Goal: Transaction & Acquisition: Obtain resource

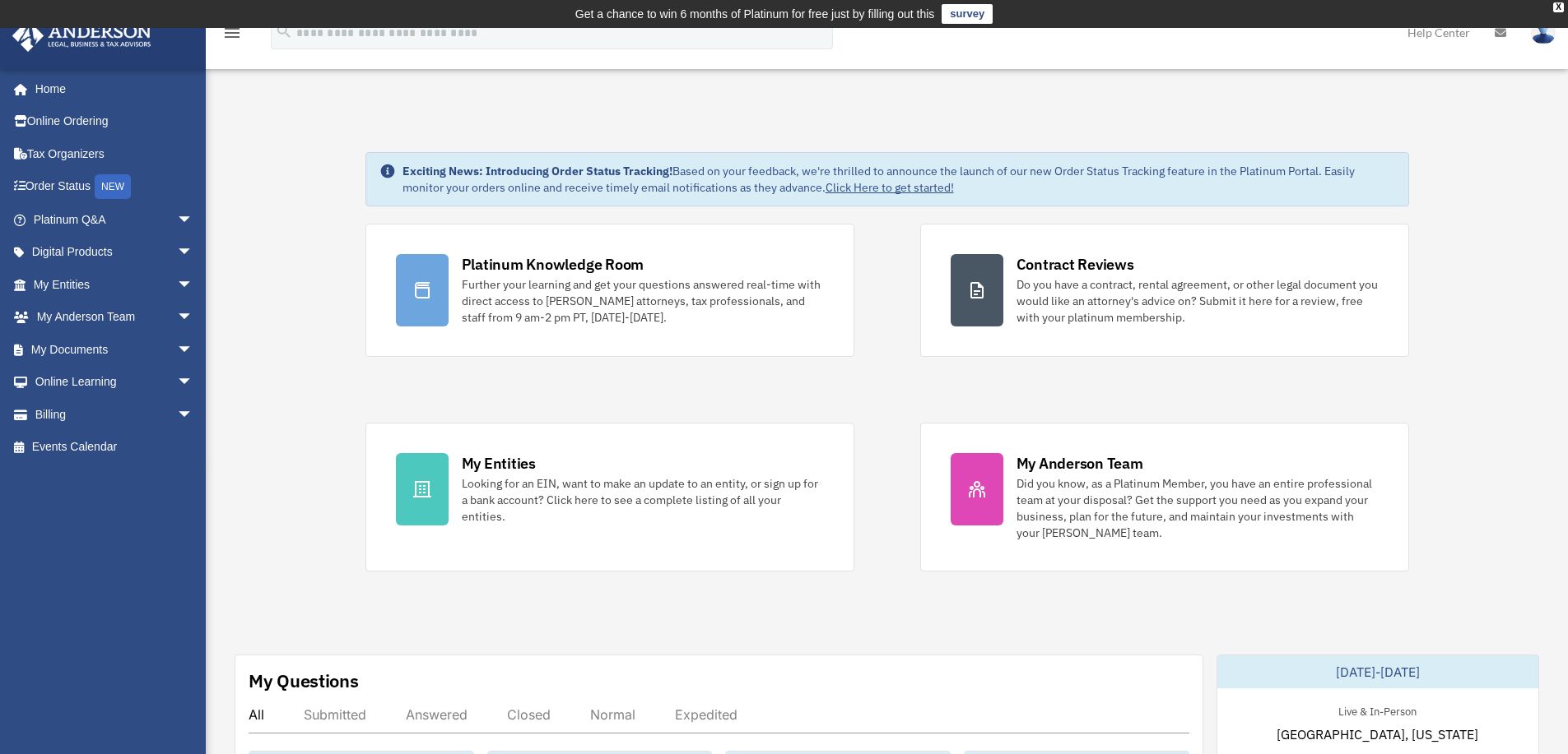
click at [979, 17] on link "survey" at bounding box center [967, 14] width 51 height 19
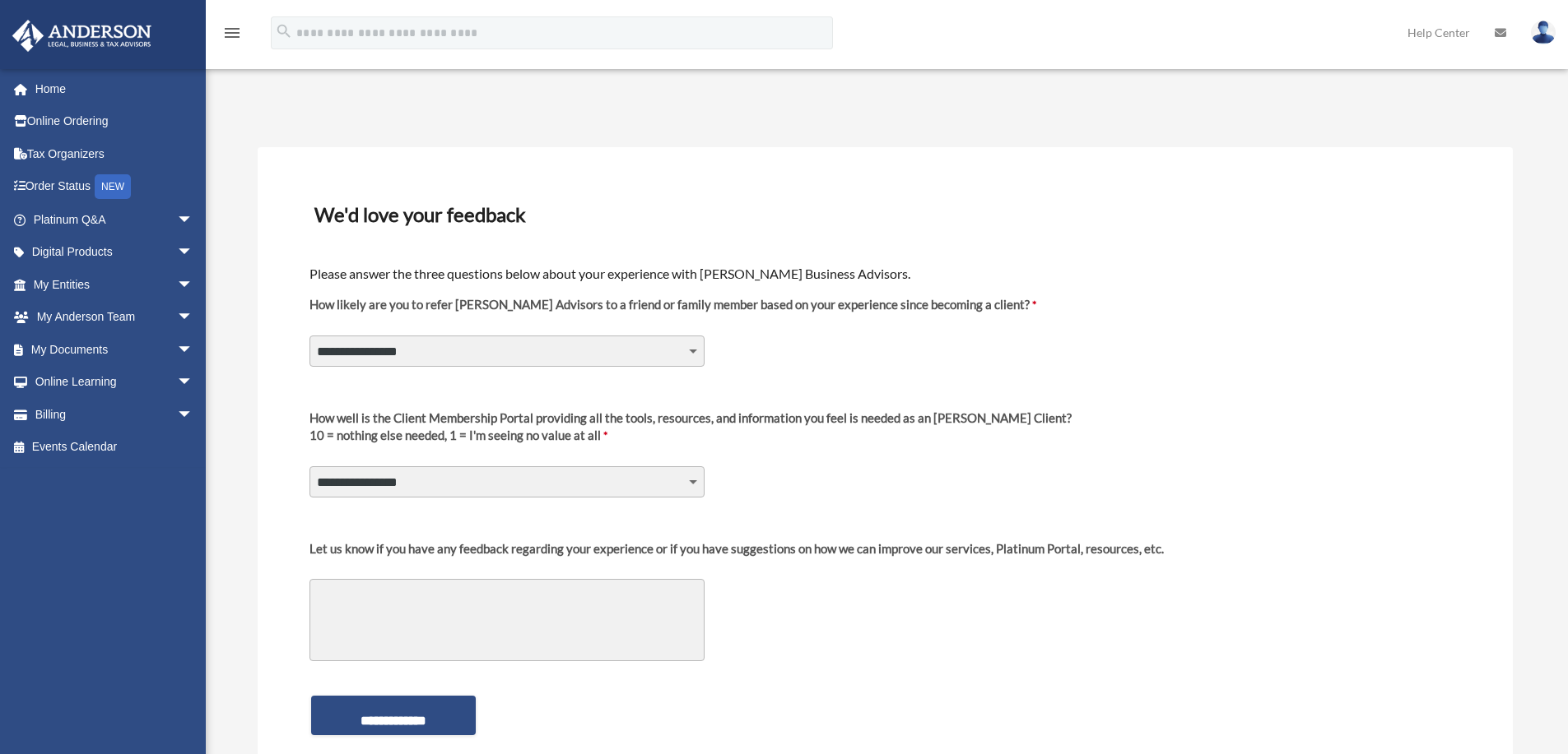
click at [398, 312] on label "How likely are you to refer Anderson Advisors to a friend or family member base…" at bounding box center [672, 311] width 726 height 31
click at [398, 335] on select "**********" at bounding box center [507, 350] width 395 height 31
click at [610, 306] on label "How likely are you to refer Anderson Advisors to a friend or family member base…" at bounding box center [672, 311] width 726 height 31
click at [610, 335] on select "**********" at bounding box center [507, 350] width 395 height 31
click at [690, 347] on select "**********" at bounding box center [507, 350] width 395 height 31
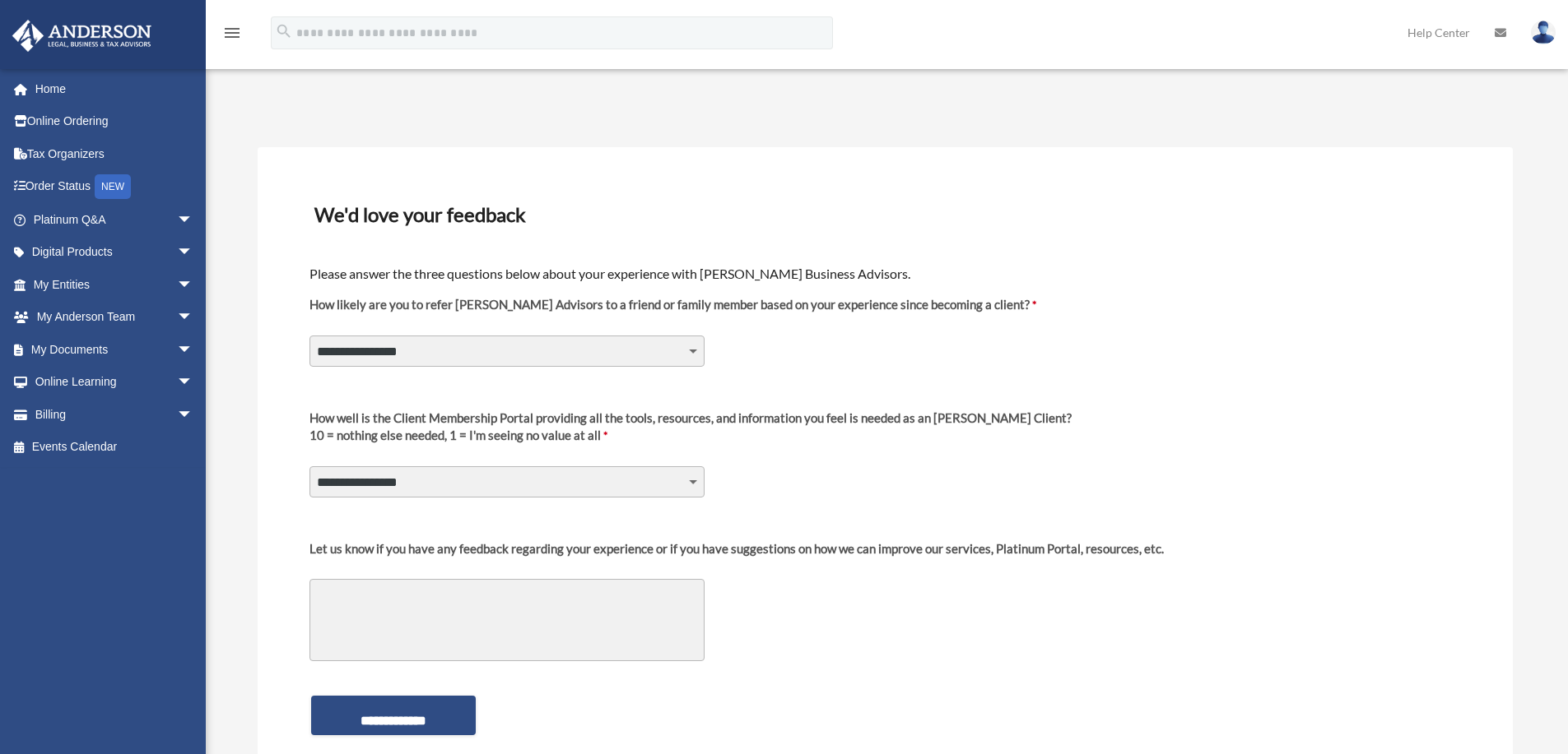
click at [690, 347] on select "**********" at bounding box center [507, 350] width 395 height 31
click at [689, 351] on select "**********" at bounding box center [507, 350] width 395 height 31
select select "********"
click at [310, 335] on select "**********" at bounding box center [507, 350] width 395 height 31
click at [690, 482] on select "**********" at bounding box center [507, 482] width 395 height 31
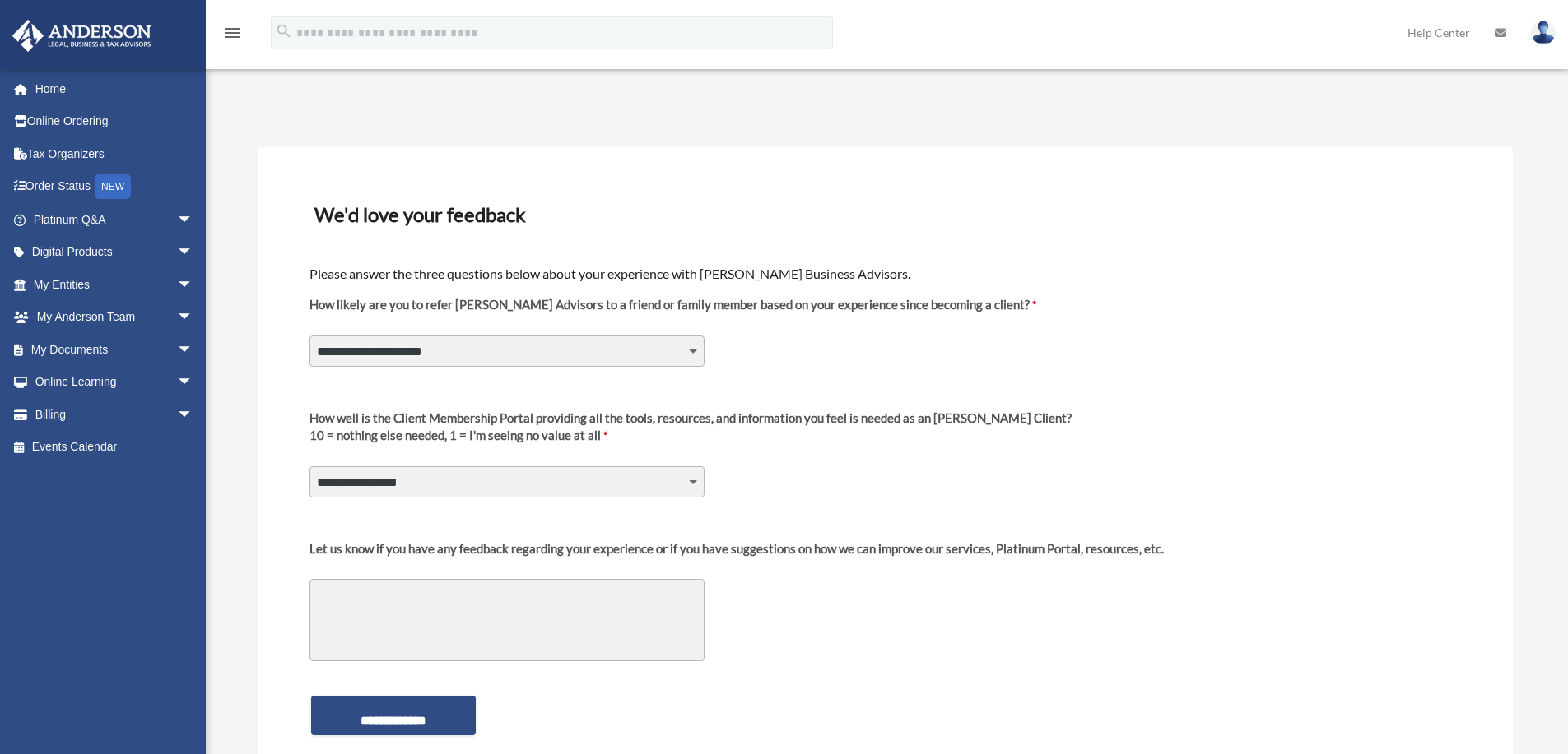
scroll to position [82, 0]
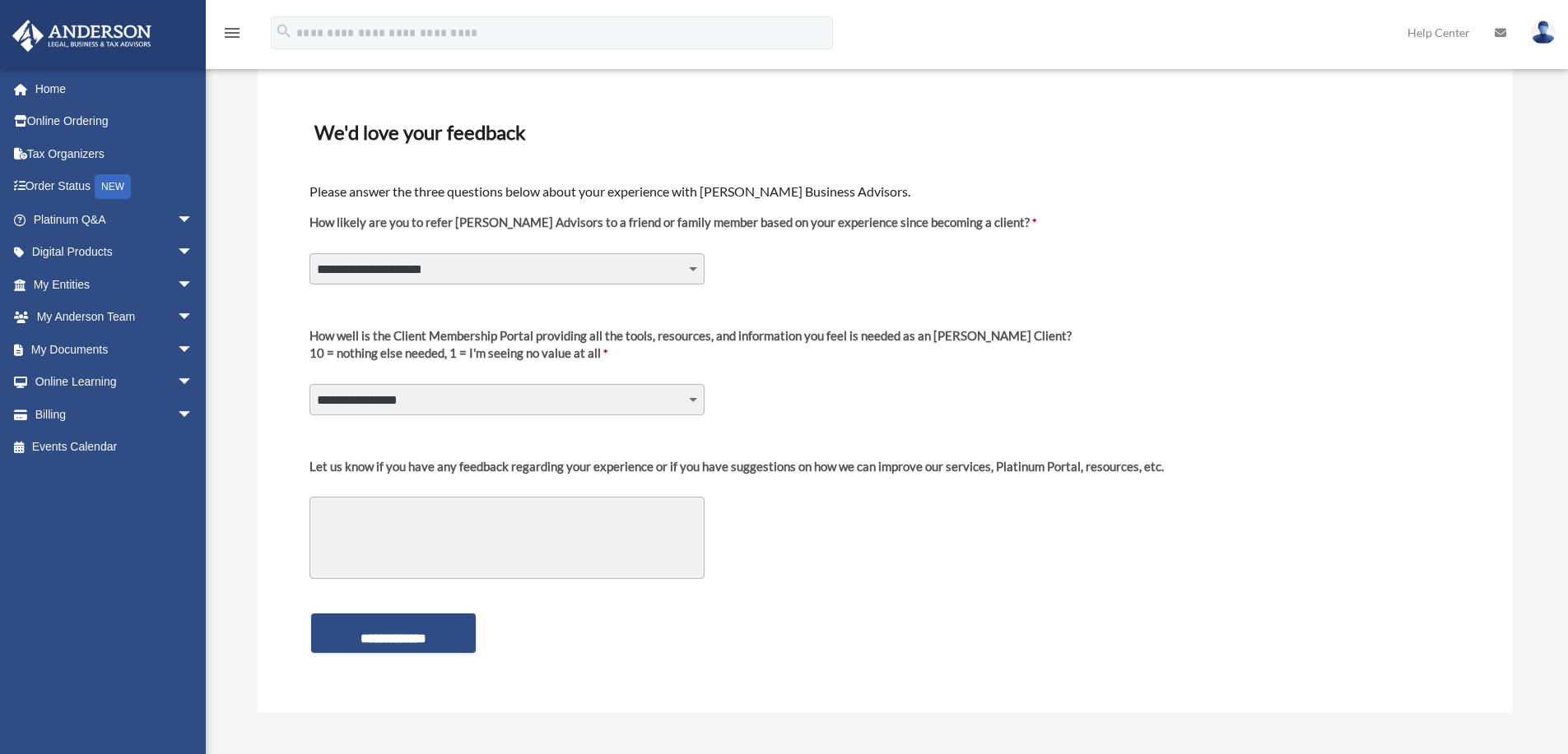
click at [690, 399] on select "**********" at bounding box center [507, 399] width 395 height 31
select select "********"
click at [310, 384] on select "**********" at bounding box center [507, 399] width 395 height 31
click at [380, 519] on textarea "Let us know if you have any feedback regarding your experience or if you have s…" at bounding box center [507, 537] width 395 height 82
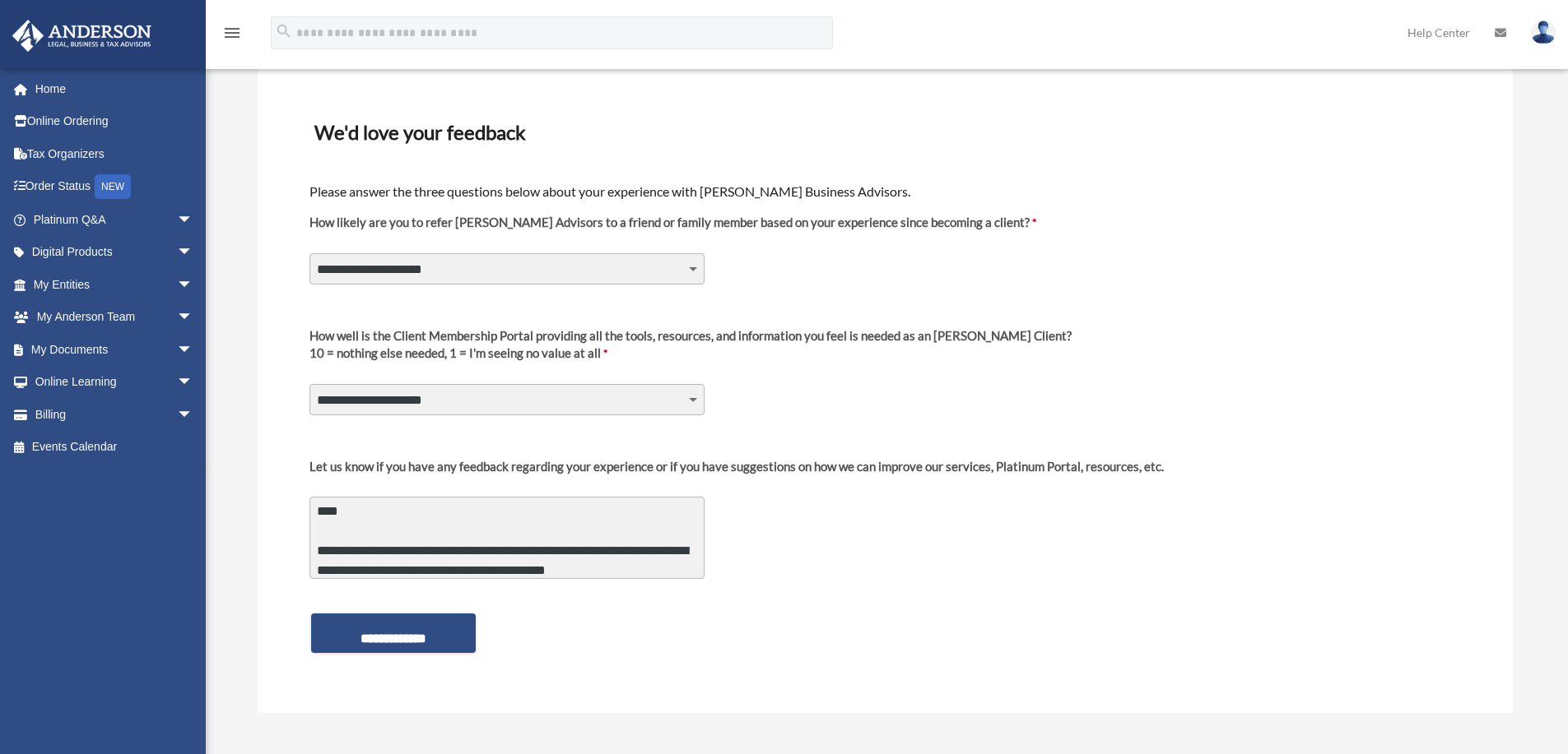
type textarea "**********"
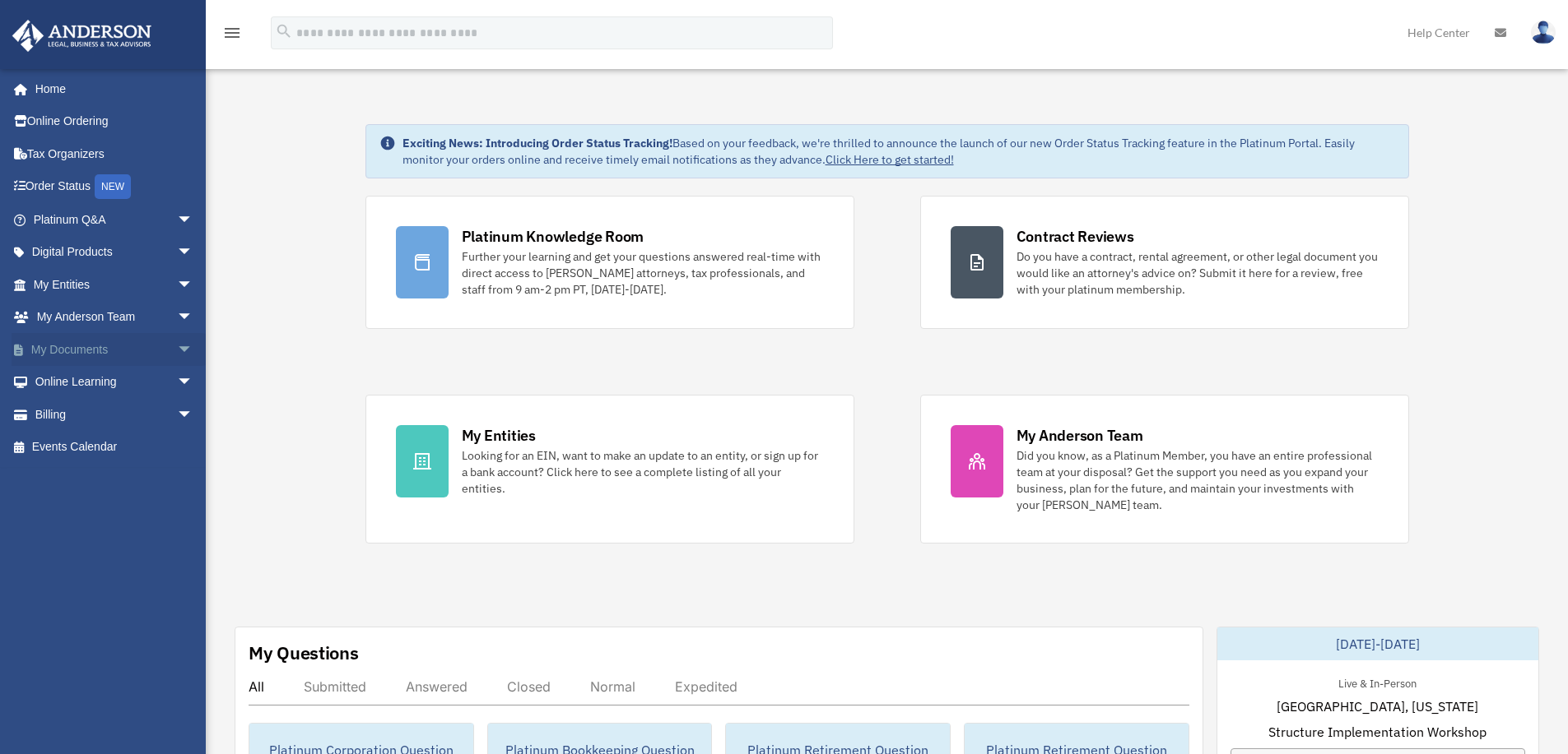
click at [56, 345] on link "My Documents arrow_drop_down" at bounding box center [115, 349] width 206 height 33
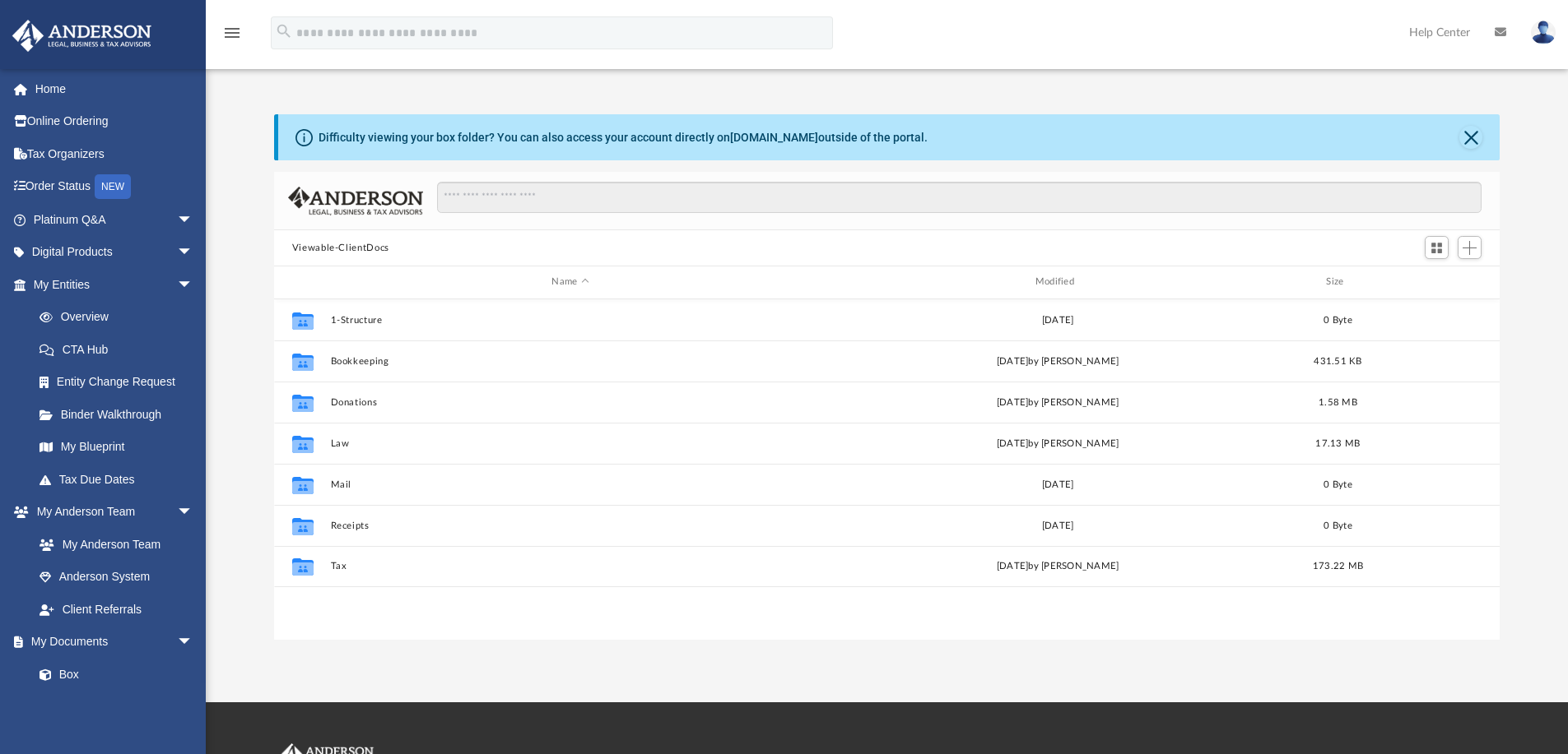
scroll to position [362, 1213]
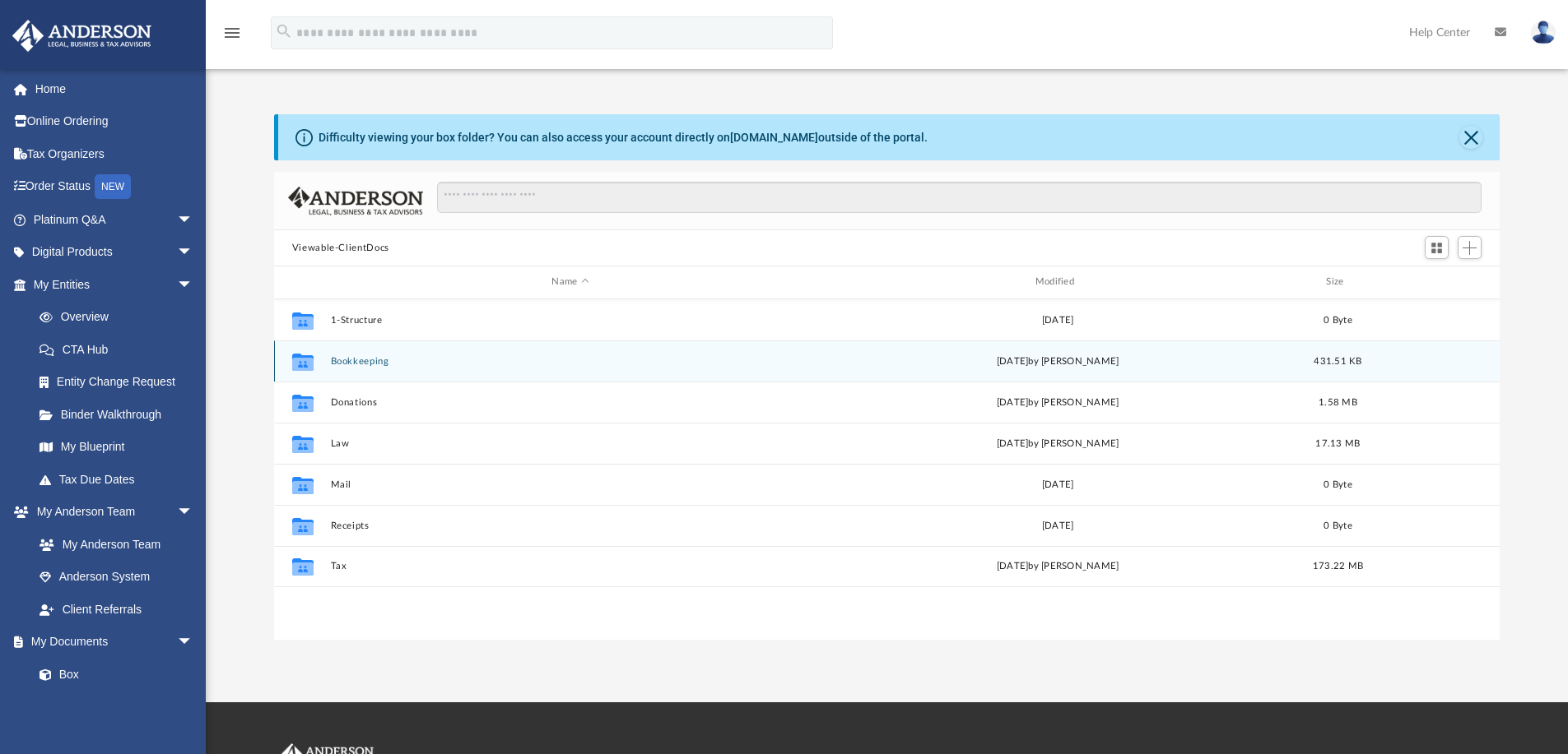
click at [360, 359] on button "Bookkeeping" at bounding box center [570, 362] width 480 height 11
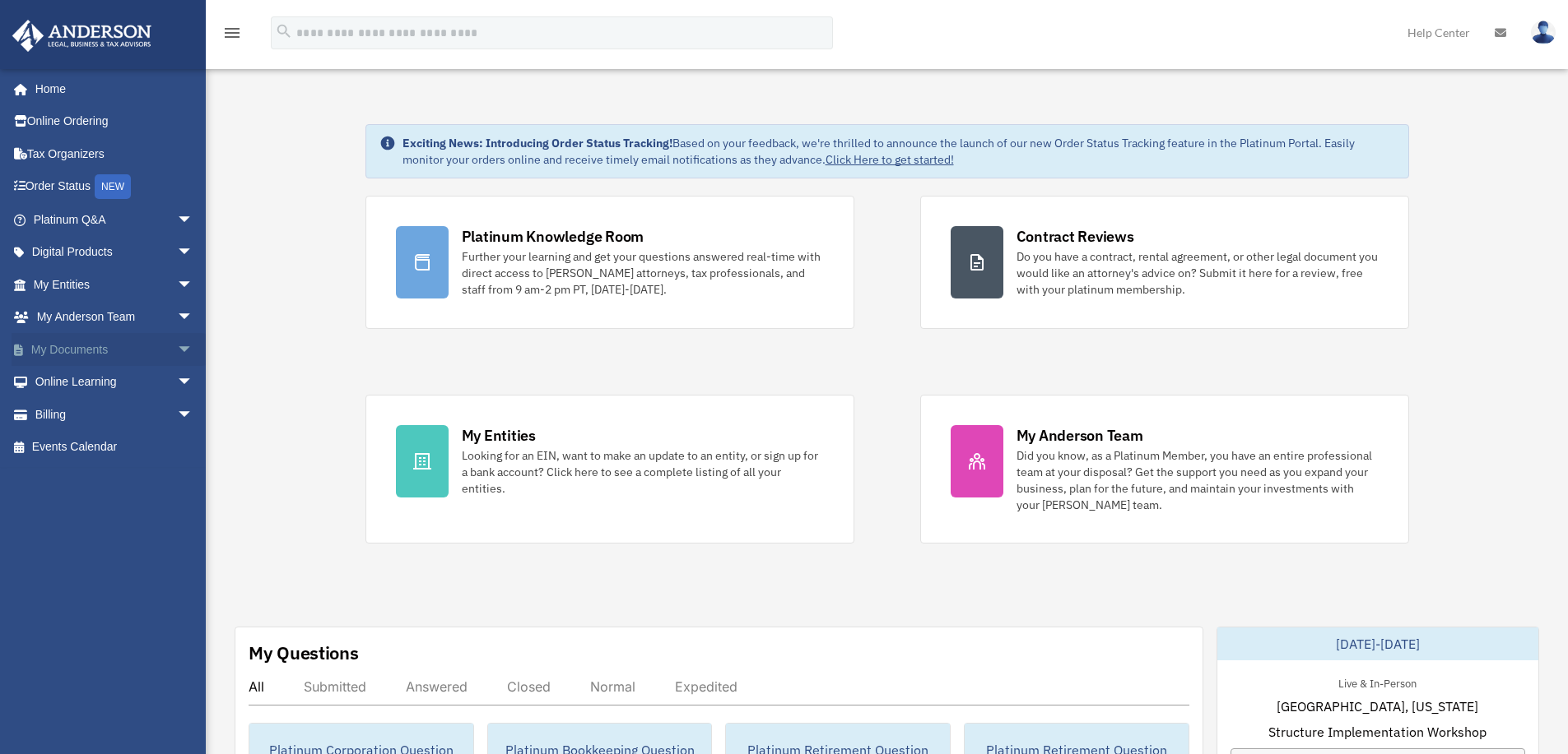
click at [75, 345] on link "My Documents arrow_drop_down" at bounding box center [115, 349] width 206 height 33
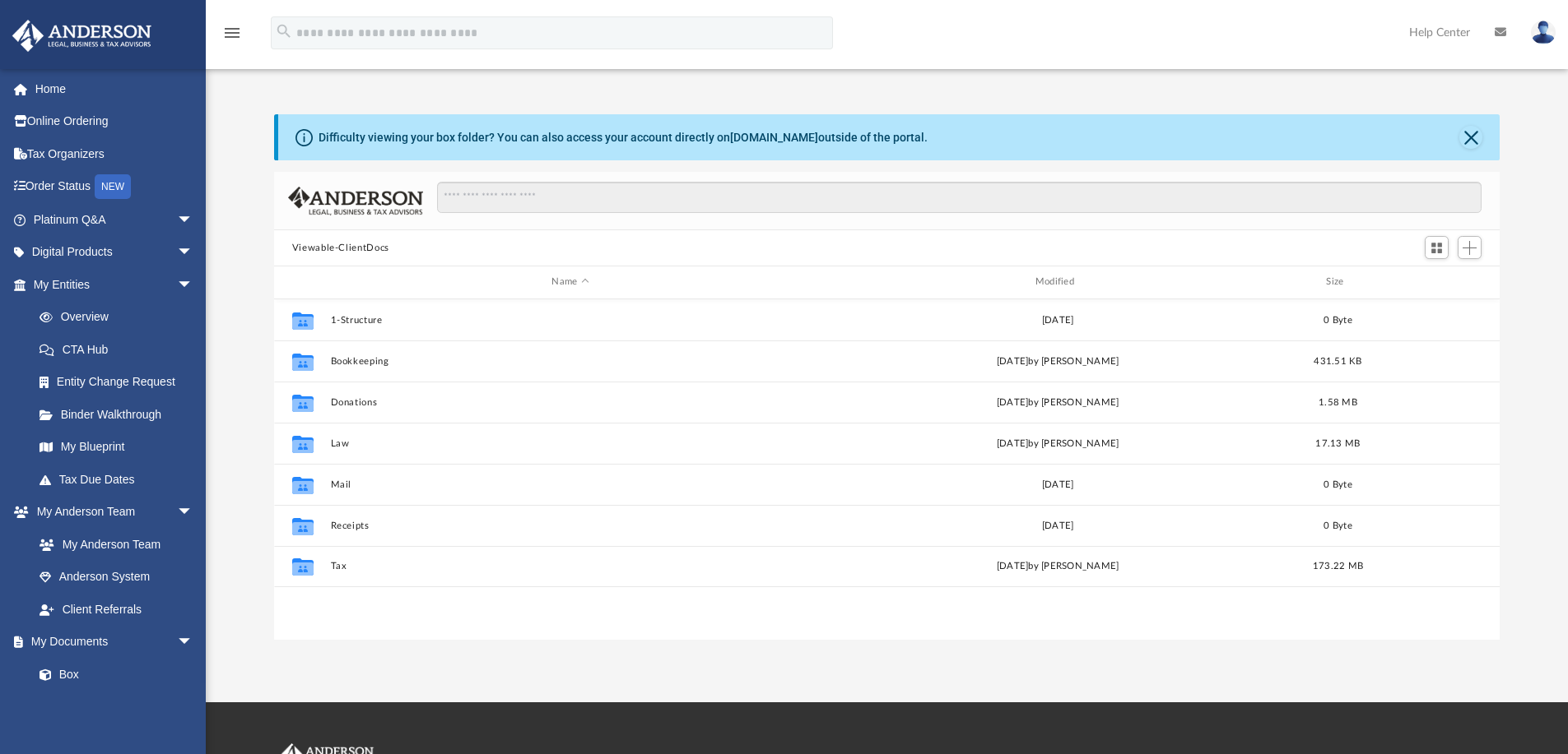
scroll to position [362, 1213]
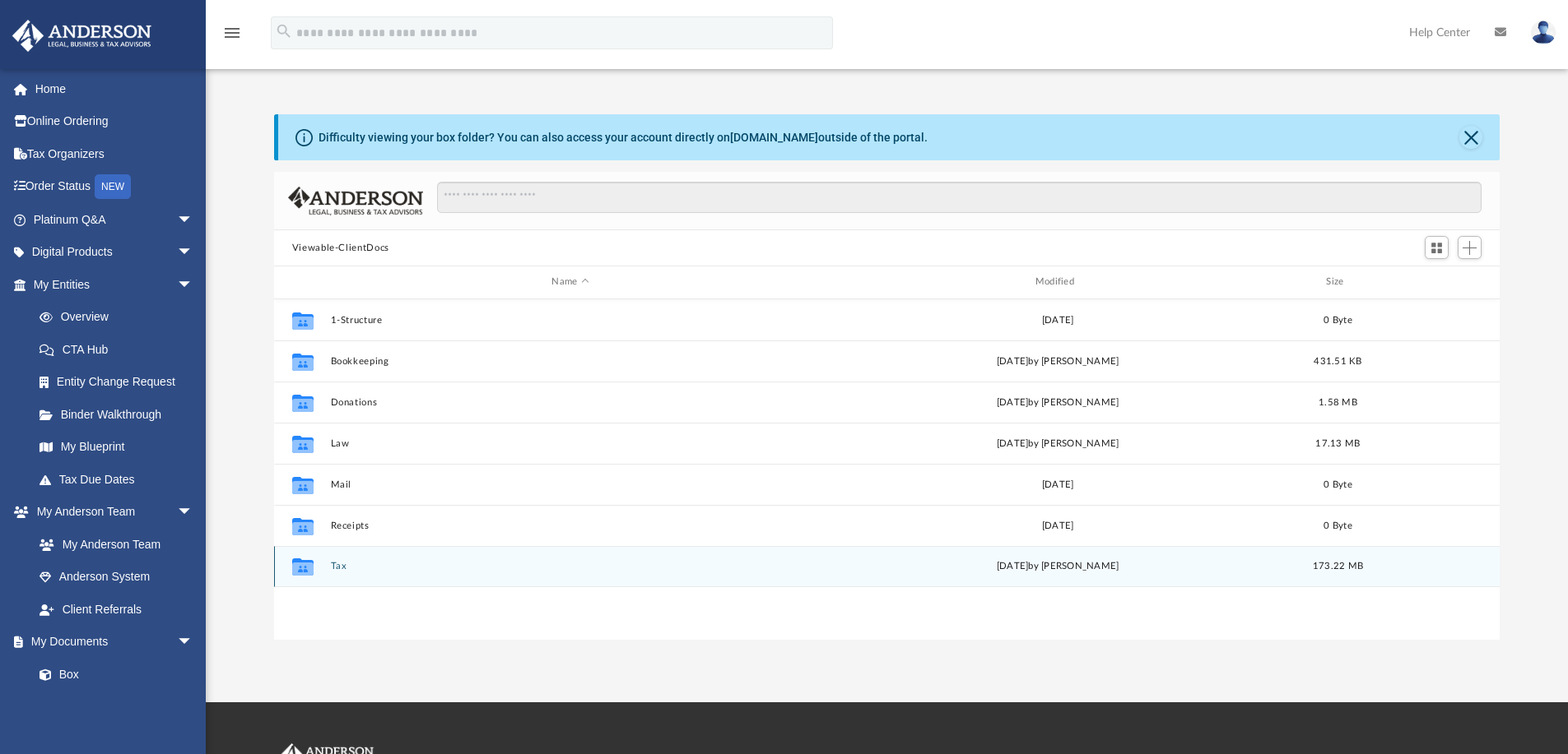
click at [326, 564] on div "Collaborated Folder Tax [DATE] by [PERSON_NAME] 173.22 MB" at bounding box center [888, 566] width 1227 height 41
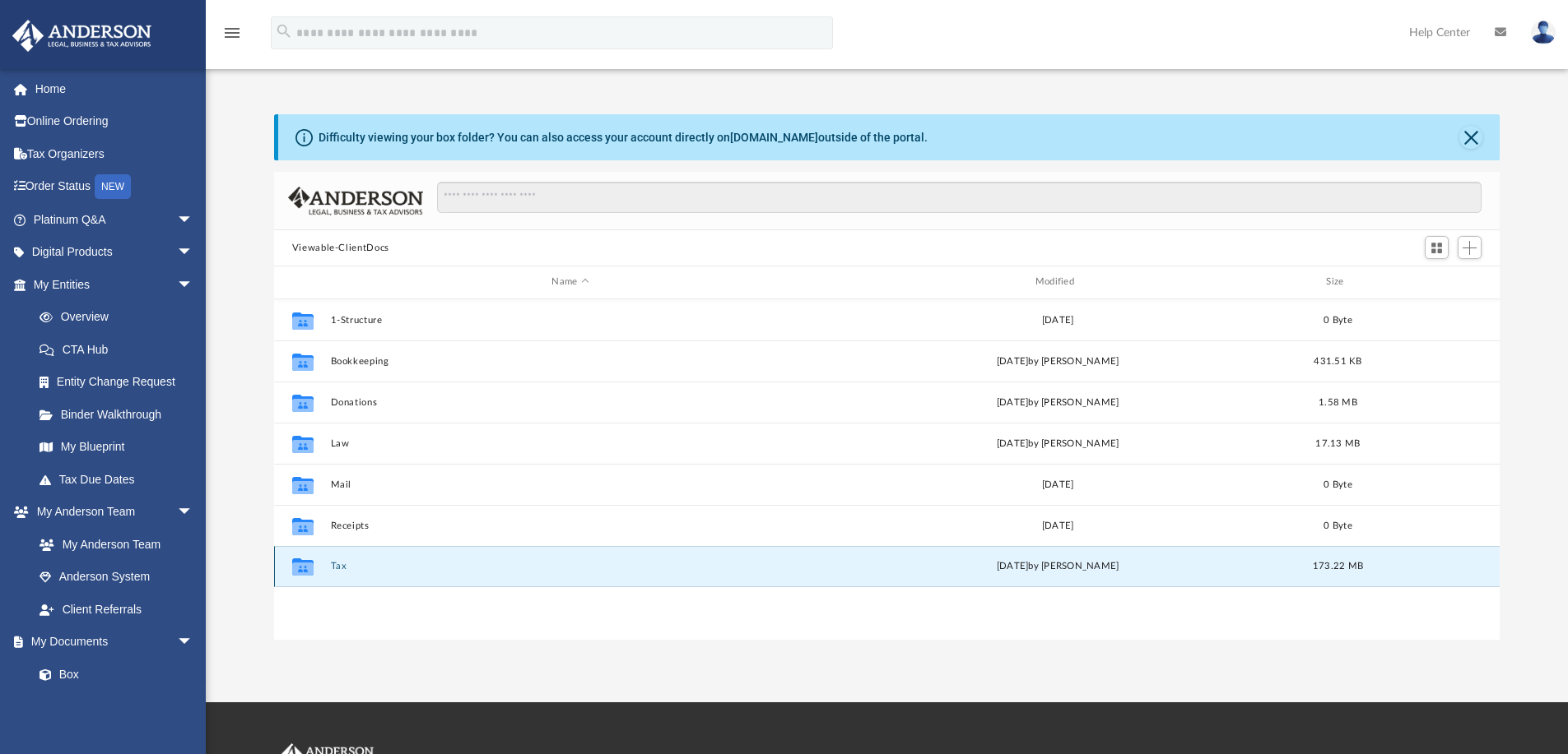
click at [326, 564] on div "Collaborated Folder Tax Sat Sep 6 2025 by Jasmine Splunge 173.22 MB" at bounding box center [888, 566] width 1227 height 41
click at [309, 567] on icon "grid" at bounding box center [303, 569] width 21 height 13
click at [335, 568] on button "Tax" at bounding box center [570, 566] width 480 height 11
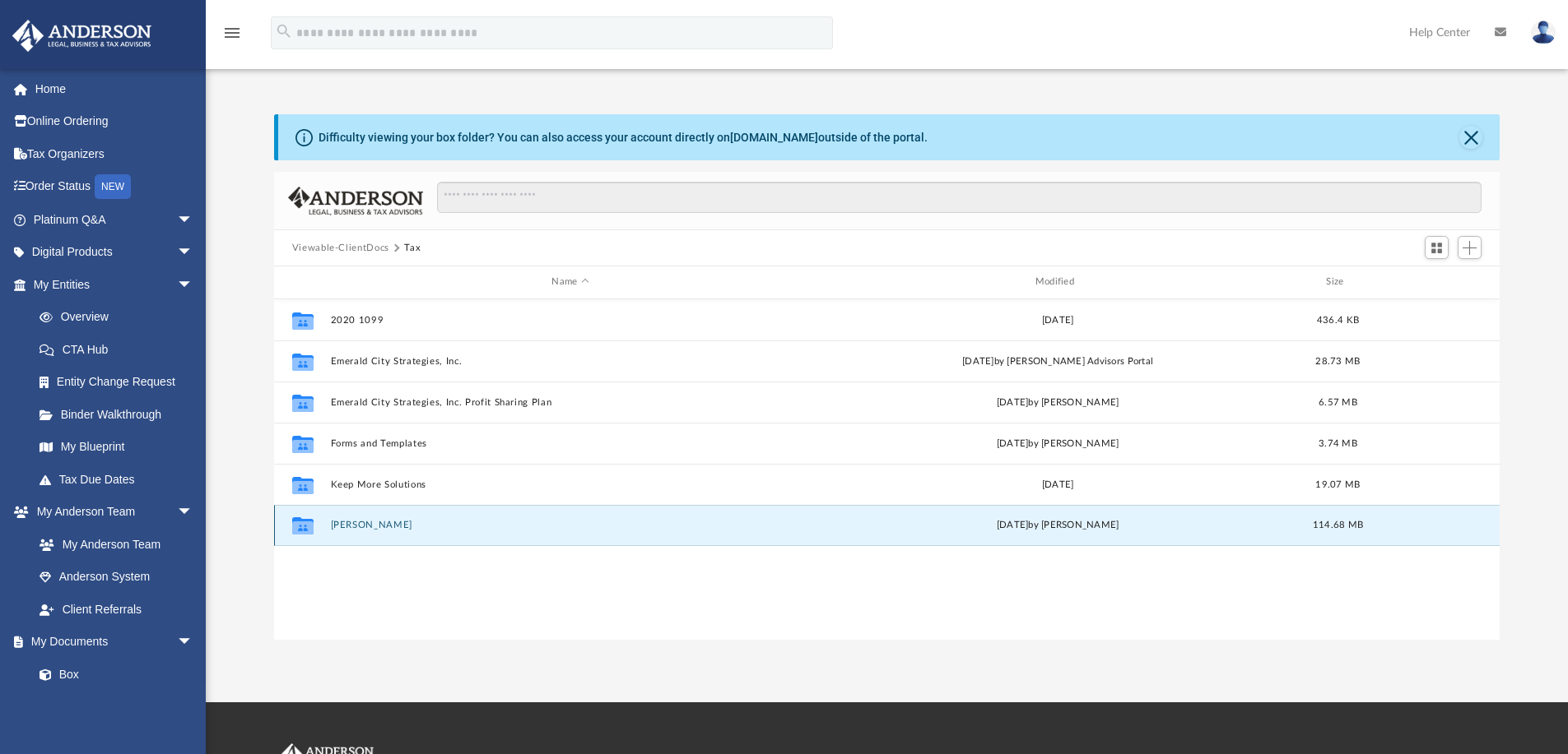
click at [349, 529] on button "Zagaria, Carol" at bounding box center [570, 525] width 480 height 11
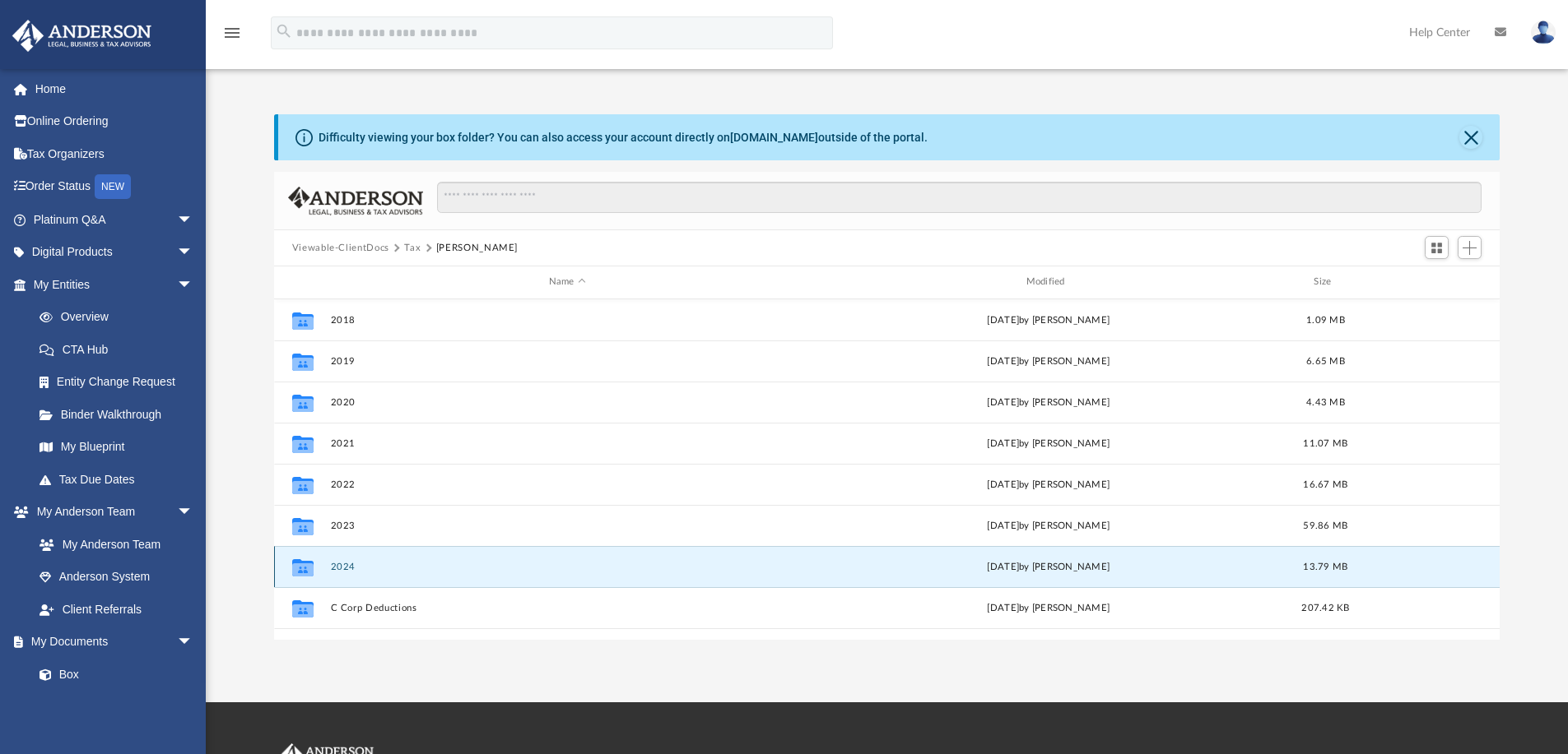
click at [348, 565] on button "2024" at bounding box center [566, 567] width 474 height 11
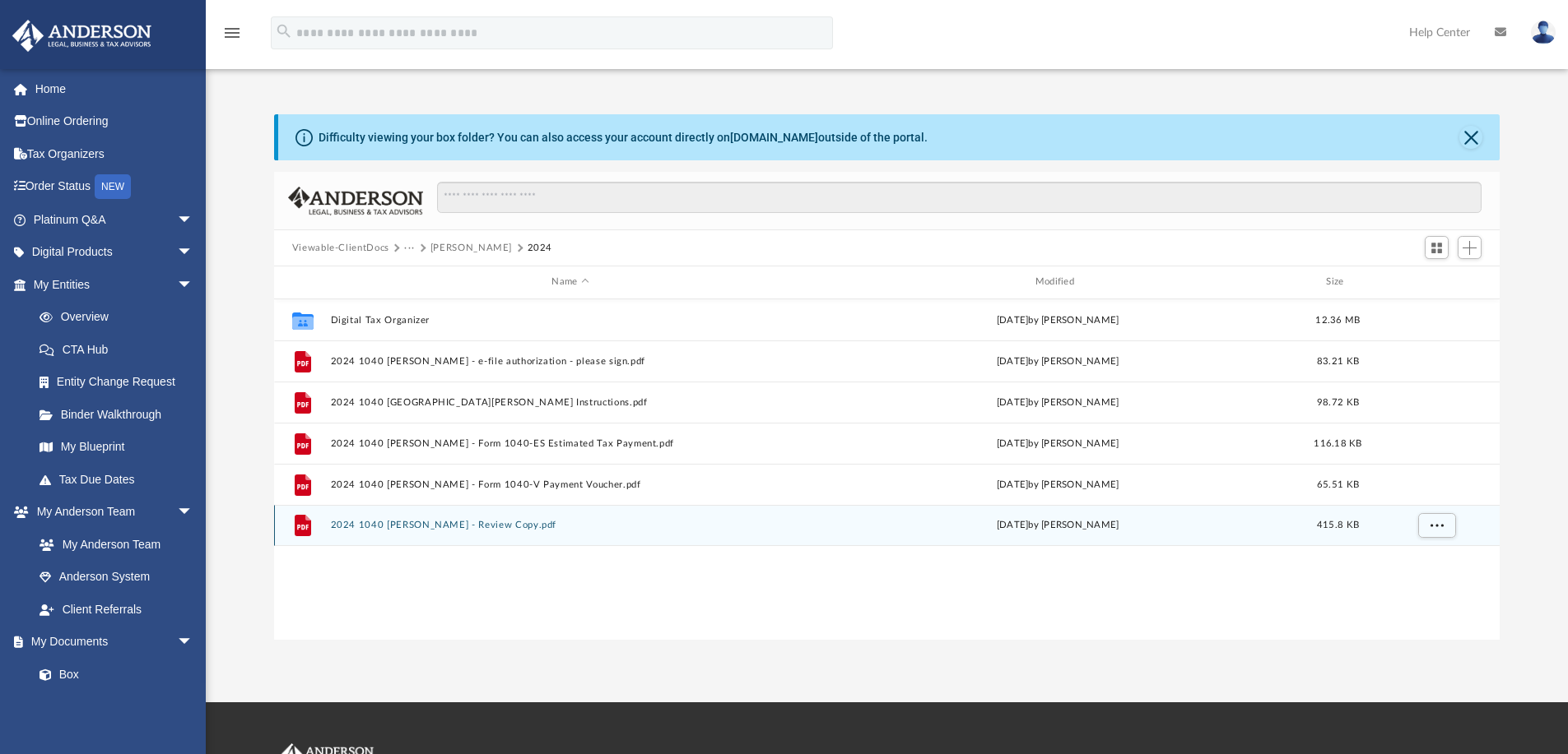
click at [425, 530] on button "2024 1040 Zagaria, Carol - Review Copy.pdf" at bounding box center [570, 525] width 480 height 11
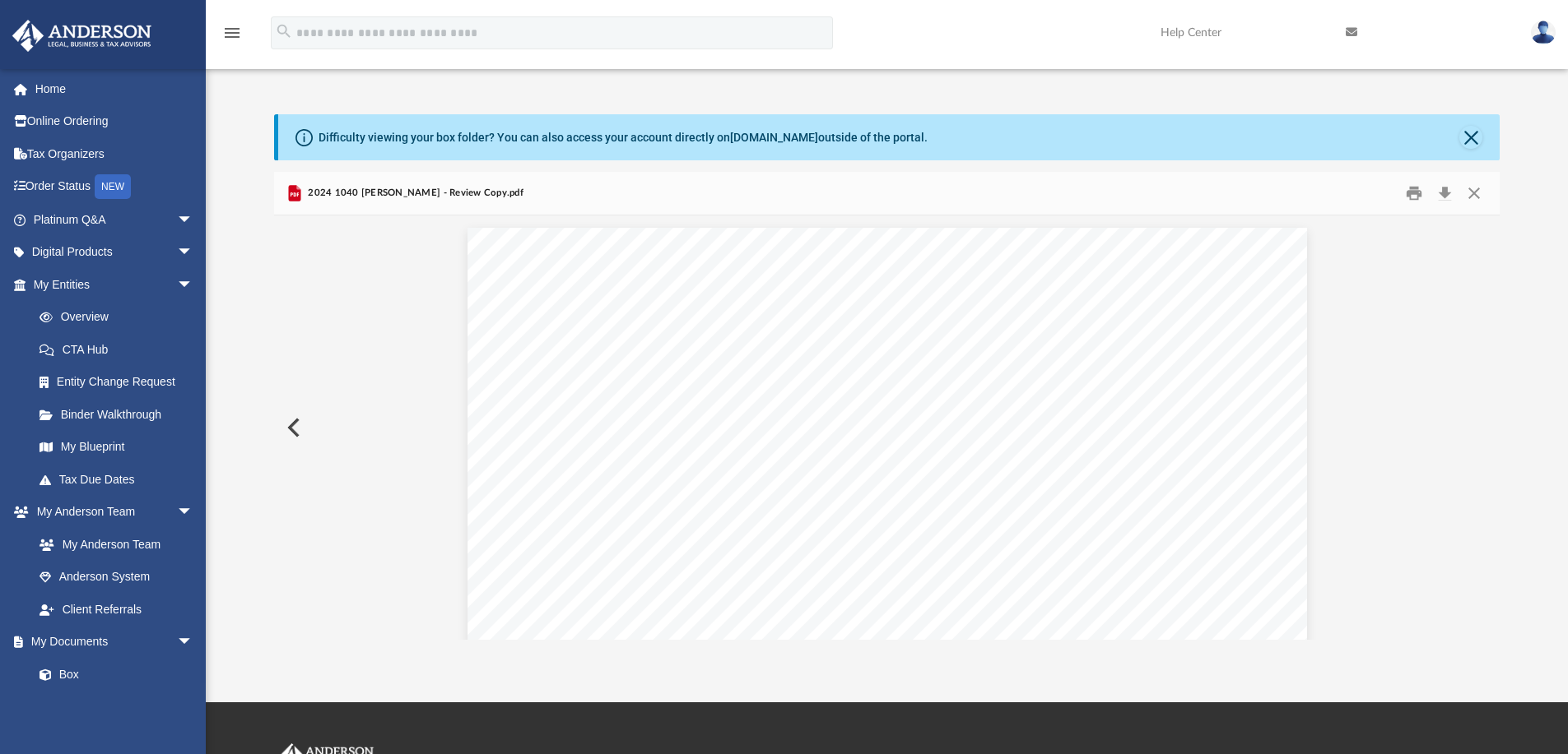
scroll to position [28619, 0]
click at [1443, 194] on button "Download" at bounding box center [1444, 193] width 30 height 26
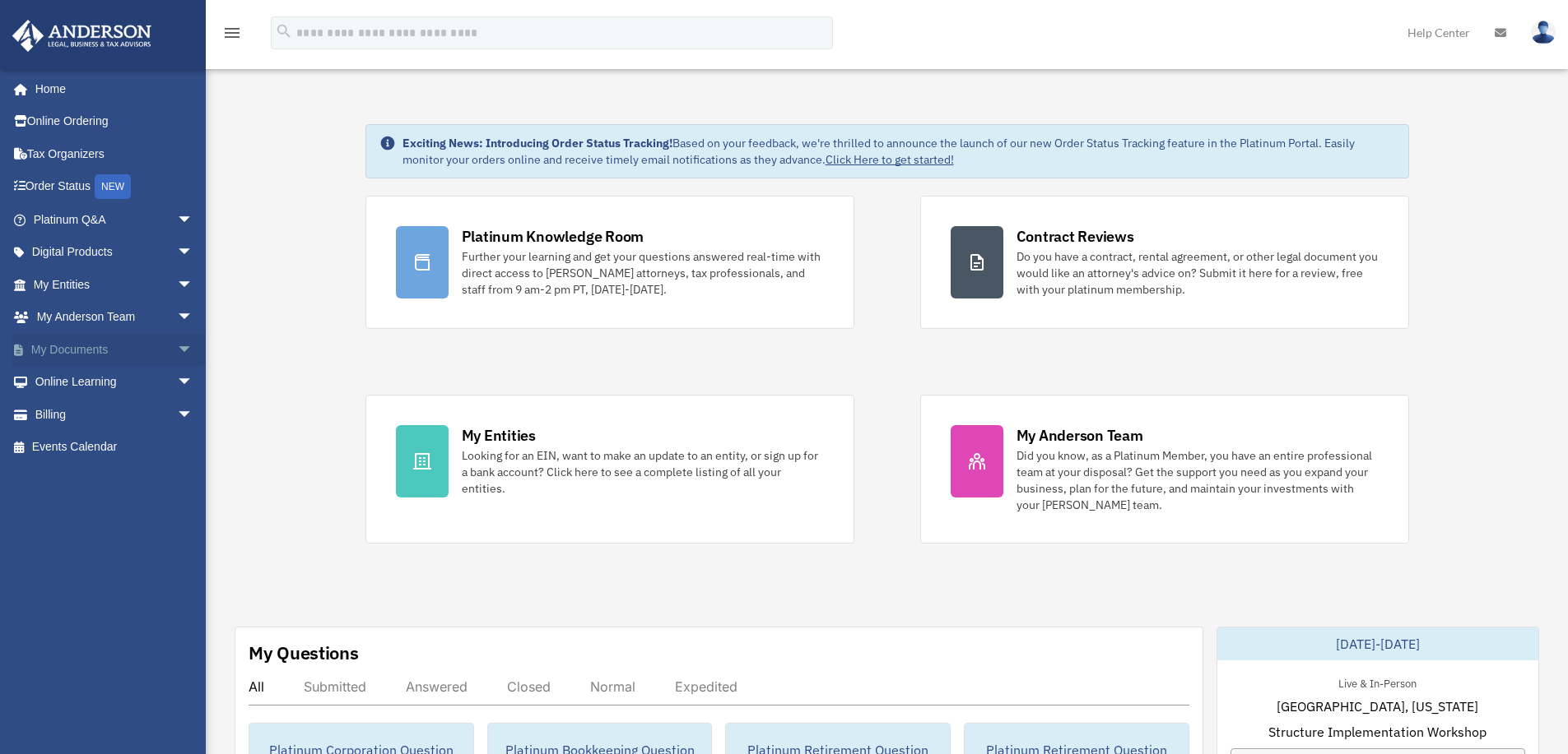
click at [78, 355] on link "My Documents arrow_drop_down" at bounding box center [115, 349] width 206 height 33
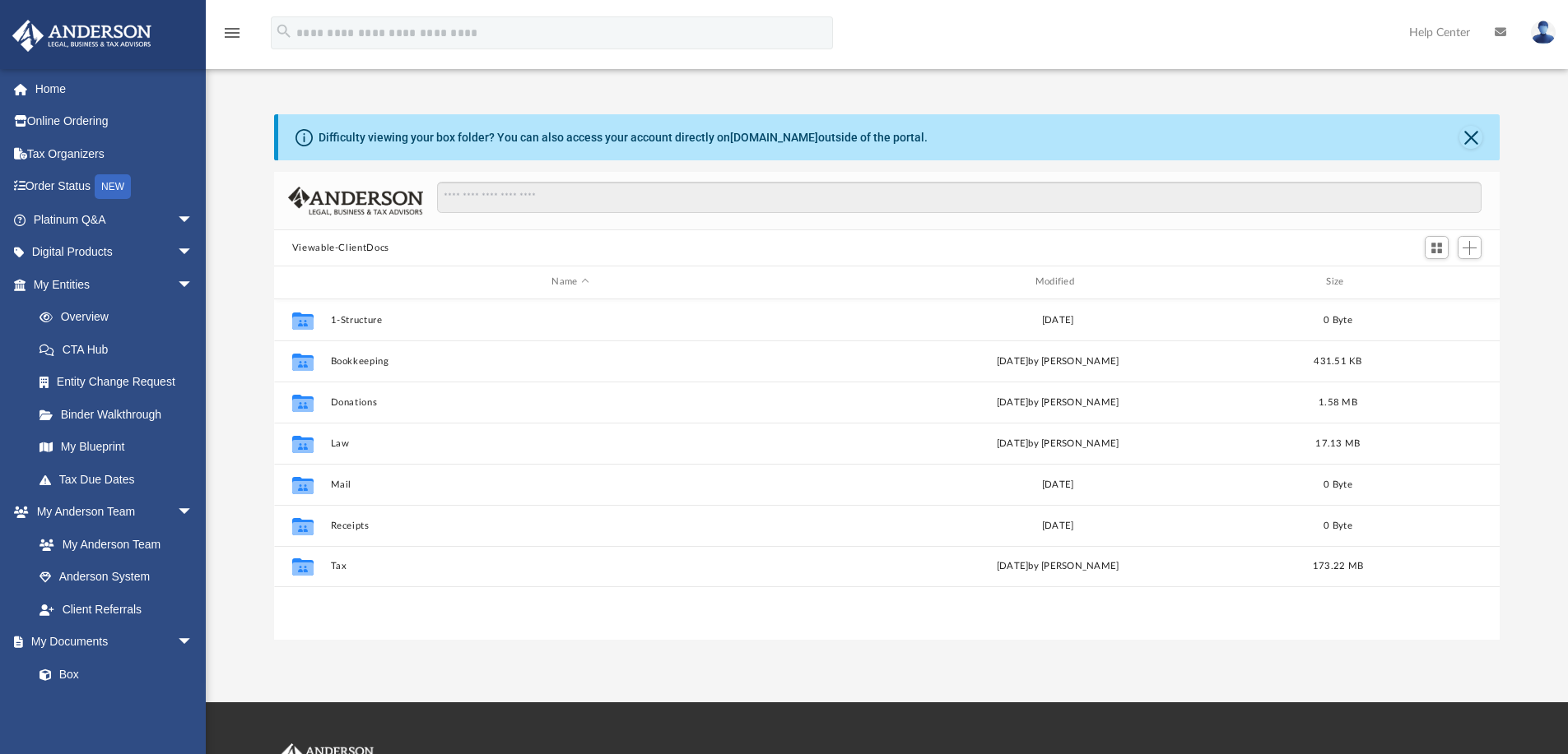
scroll to position [362, 1213]
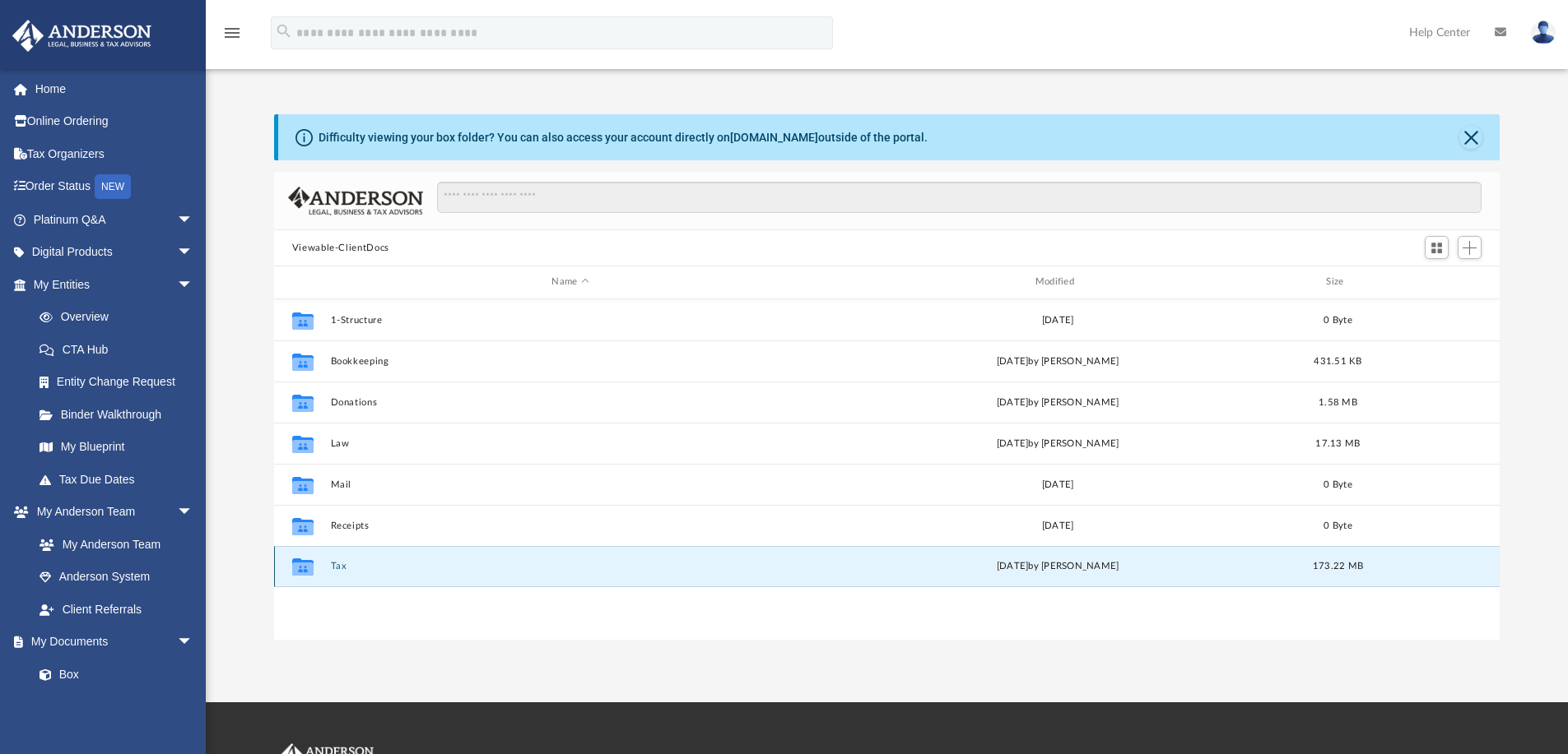
click at [331, 567] on button "Tax" at bounding box center [570, 566] width 480 height 11
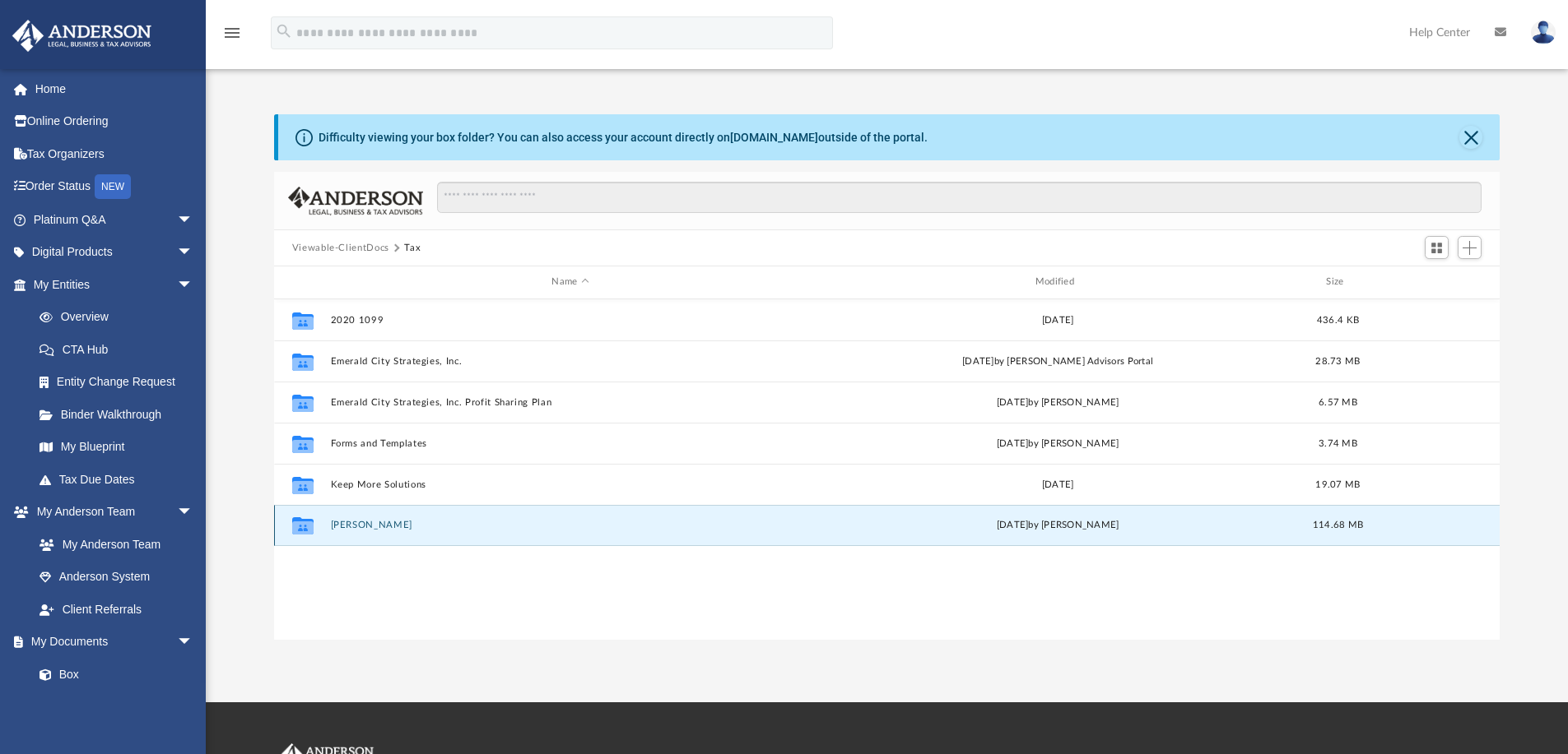
click at [344, 526] on button "[PERSON_NAME]" at bounding box center [570, 525] width 480 height 11
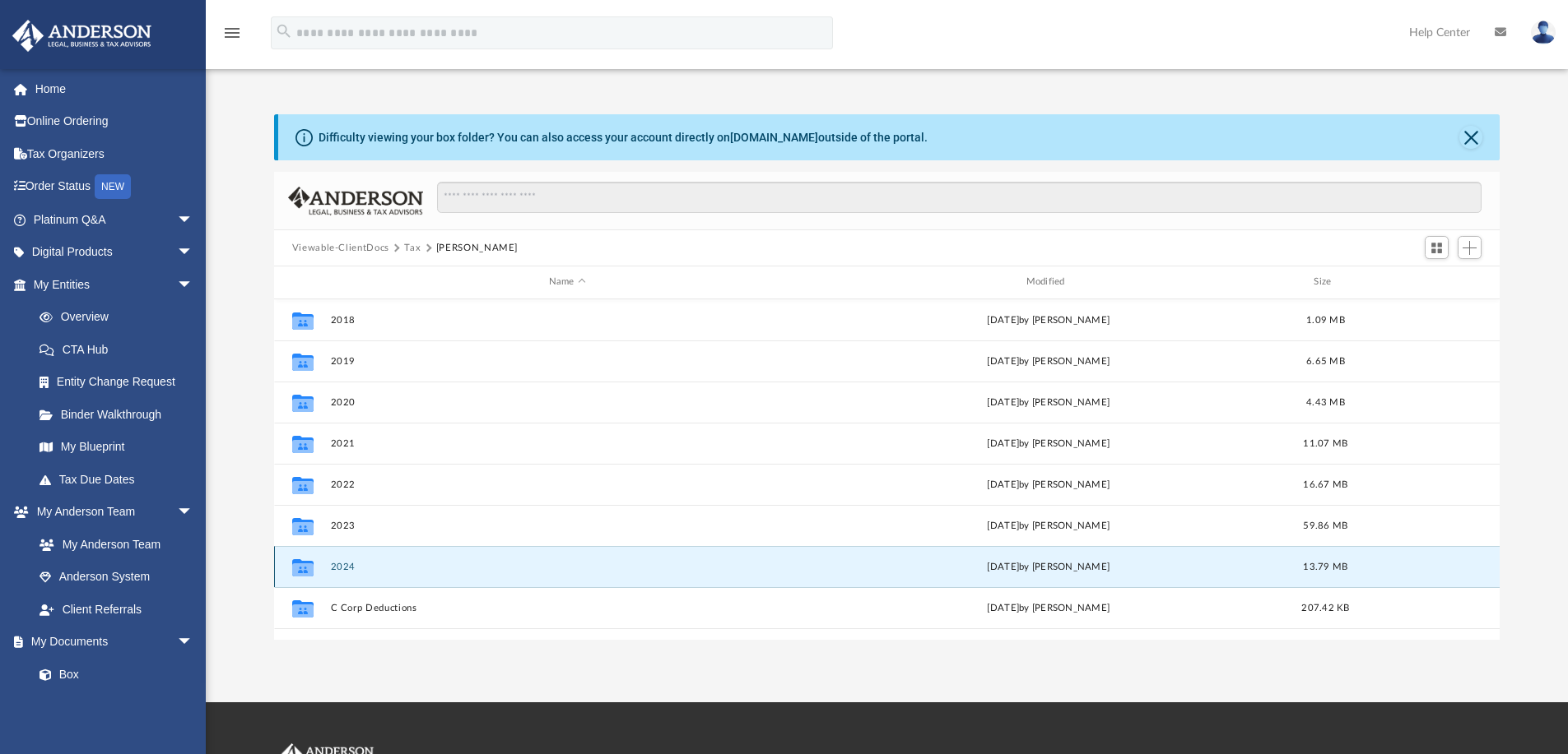
click at [341, 569] on button "2024" at bounding box center [566, 567] width 474 height 11
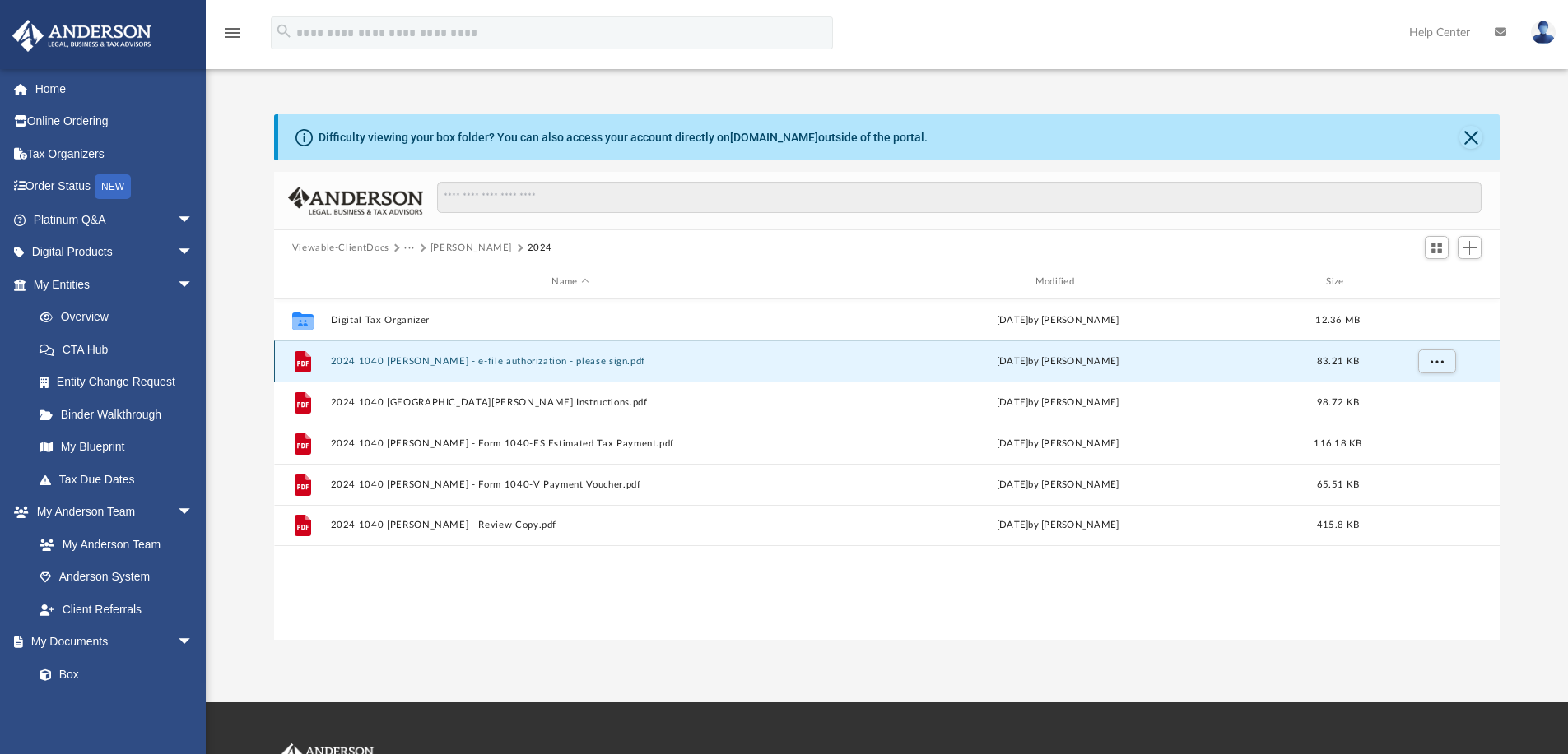
click at [409, 364] on button "2024 1040 [PERSON_NAME] - e-file authorization - please sign.pdf" at bounding box center [570, 362] width 480 height 11
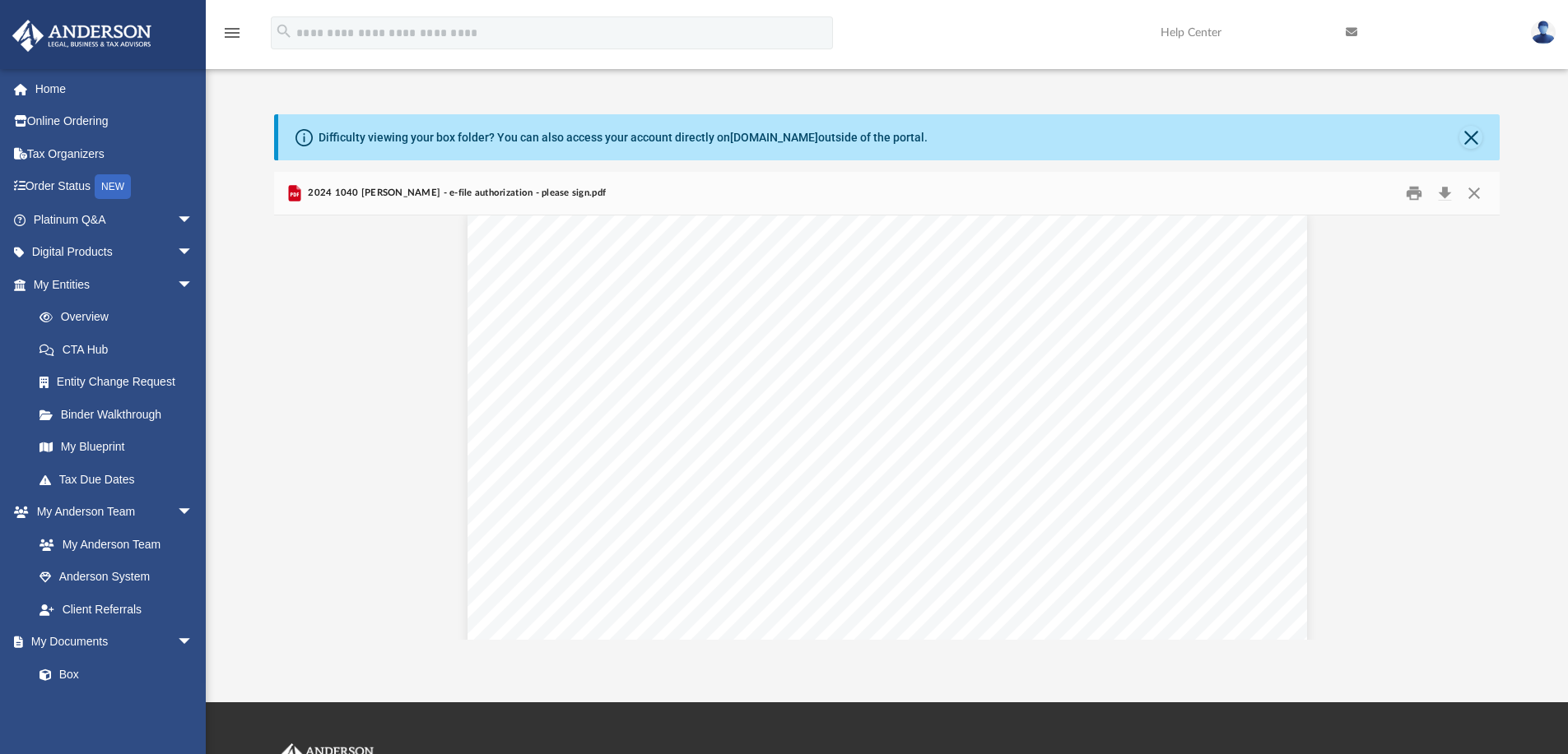
scroll to position [0, 0]
click at [1445, 195] on button "Download" at bounding box center [1444, 193] width 30 height 26
click at [1474, 190] on button "Close" at bounding box center [1474, 193] width 30 height 26
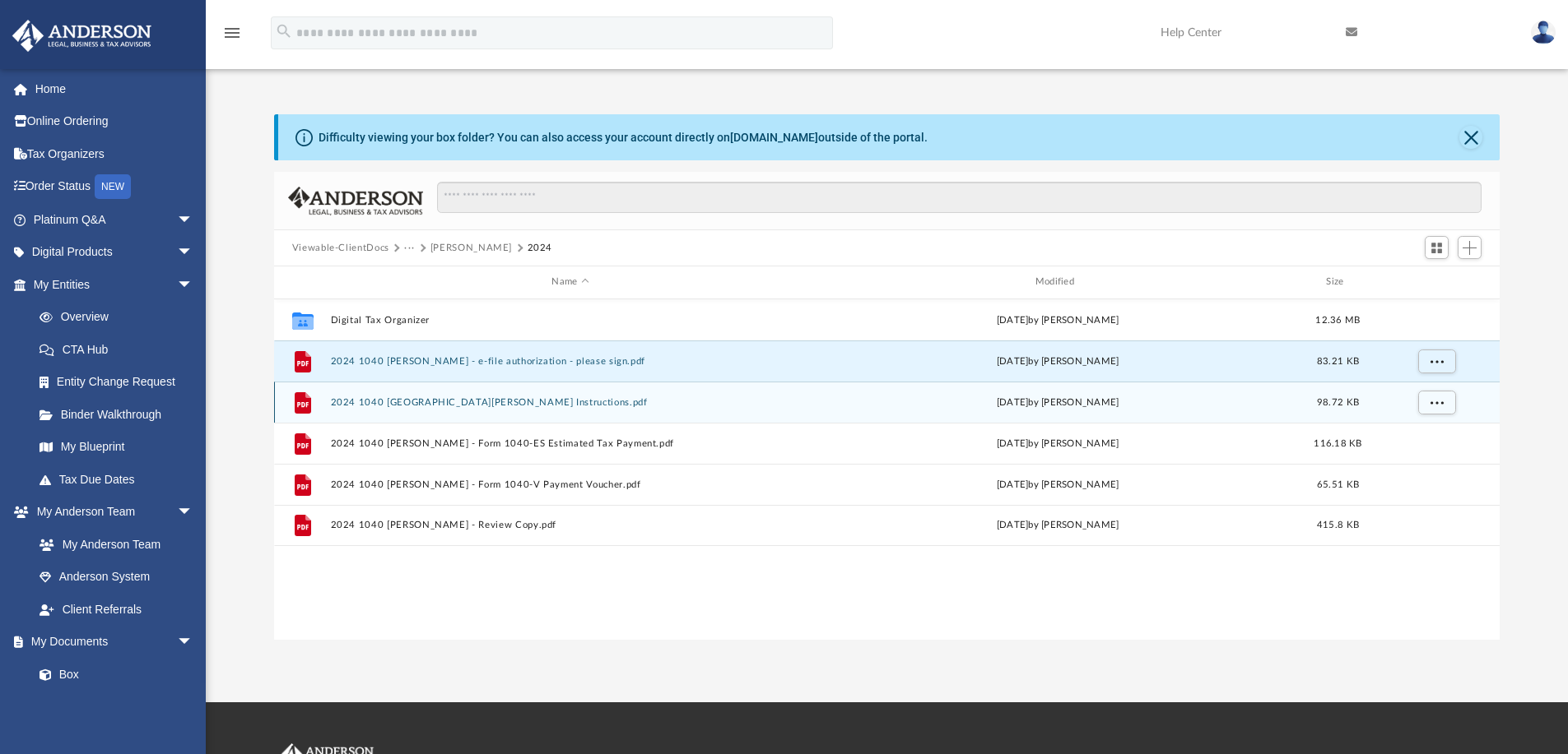
click at [404, 404] on button "2024 1040 [GEOGRAPHIC_DATA][PERSON_NAME] Instructions.pdf" at bounding box center [570, 402] width 480 height 11
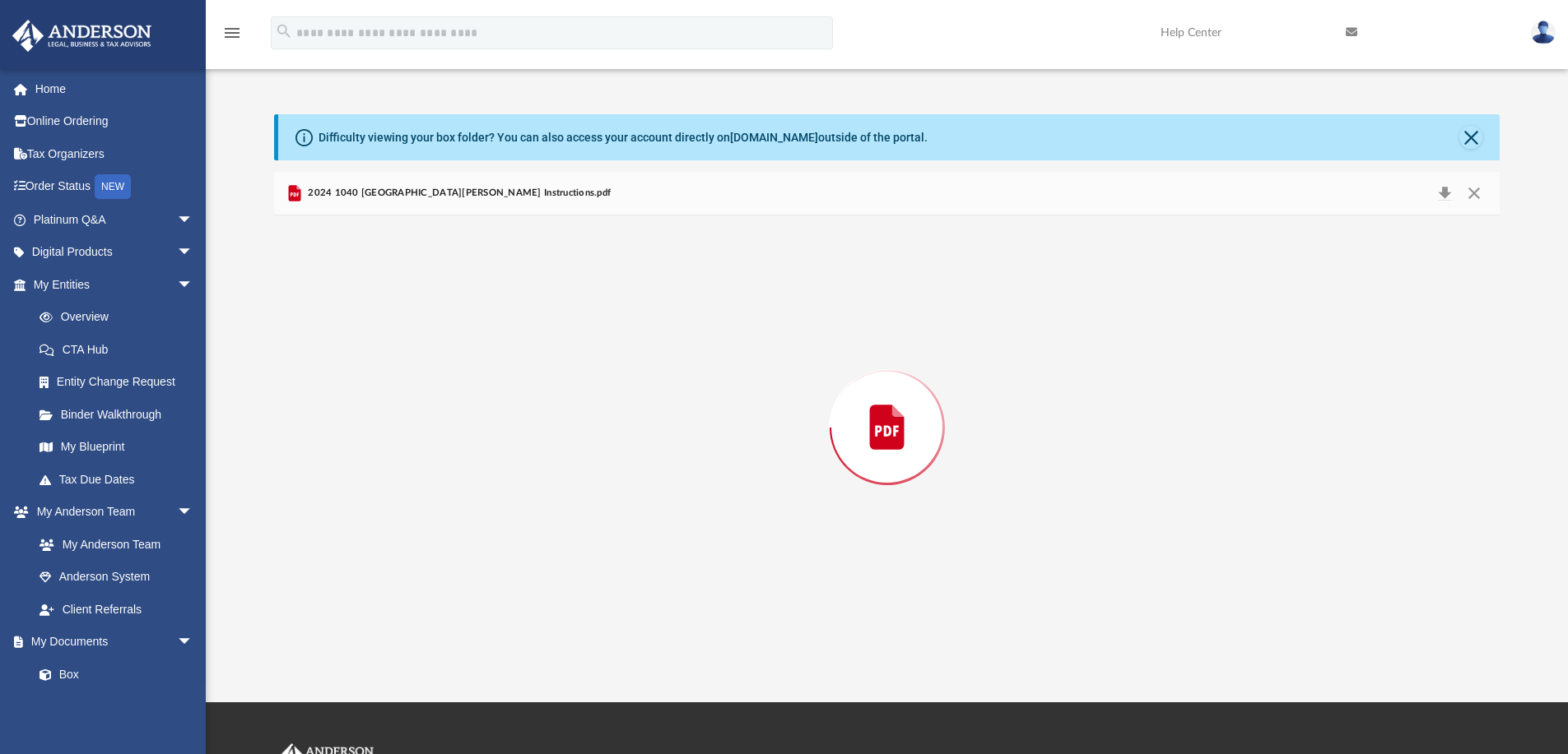
scroll to position [3331, 0]
click at [1450, 189] on button "Download" at bounding box center [1444, 193] width 30 height 26
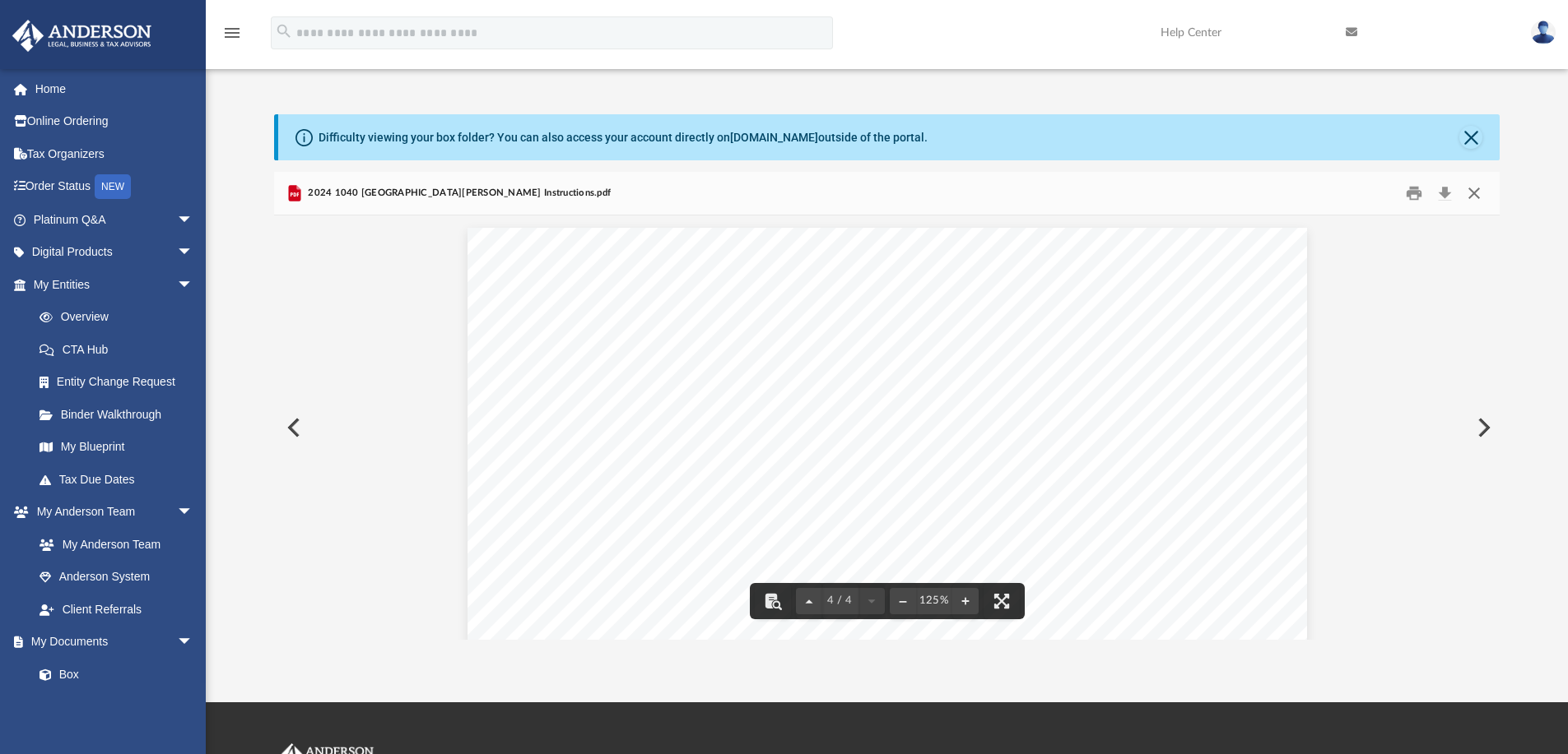
click at [1471, 193] on button "Close" at bounding box center [1474, 193] width 30 height 26
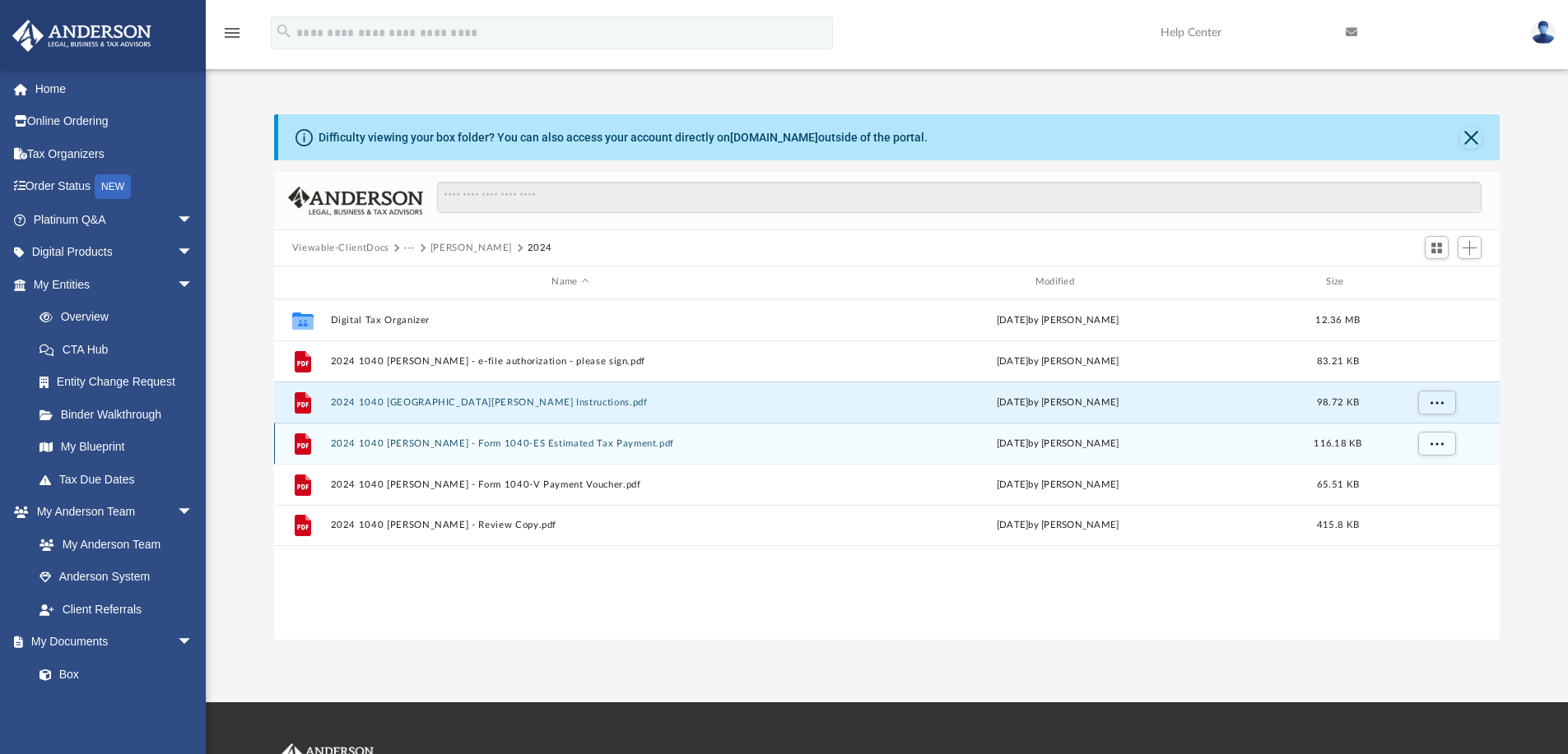
click at [452, 439] on button "2024 1040 [PERSON_NAME] - Form 1040-ES Estimated Tax Payment.pdf" at bounding box center [570, 444] width 480 height 11
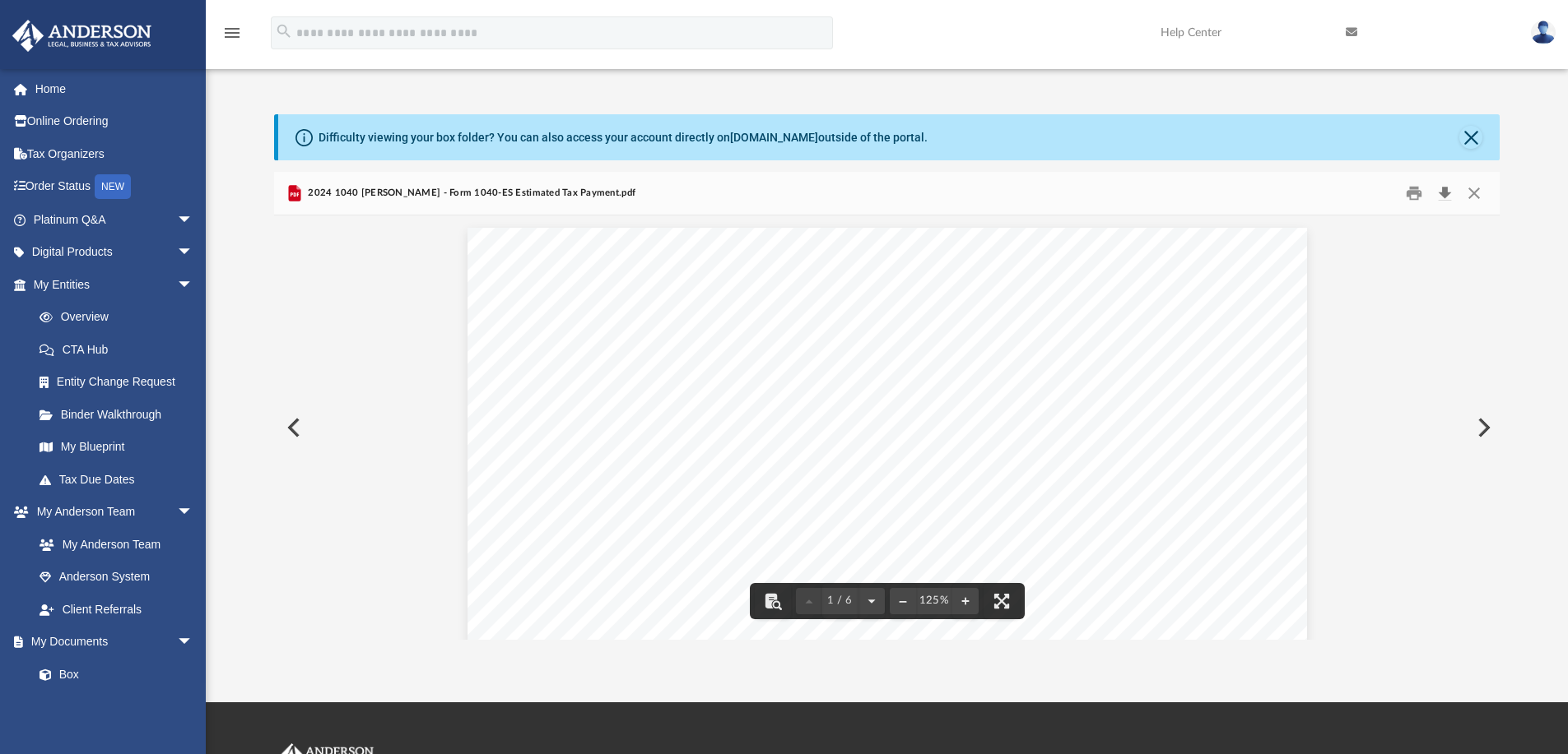
click at [1444, 189] on button "Download" at bounding box center [1444, 193] width 30 height 26
click at [1477, 196] on button "Close" at bounding box center [1474, 193] width 30 height 26
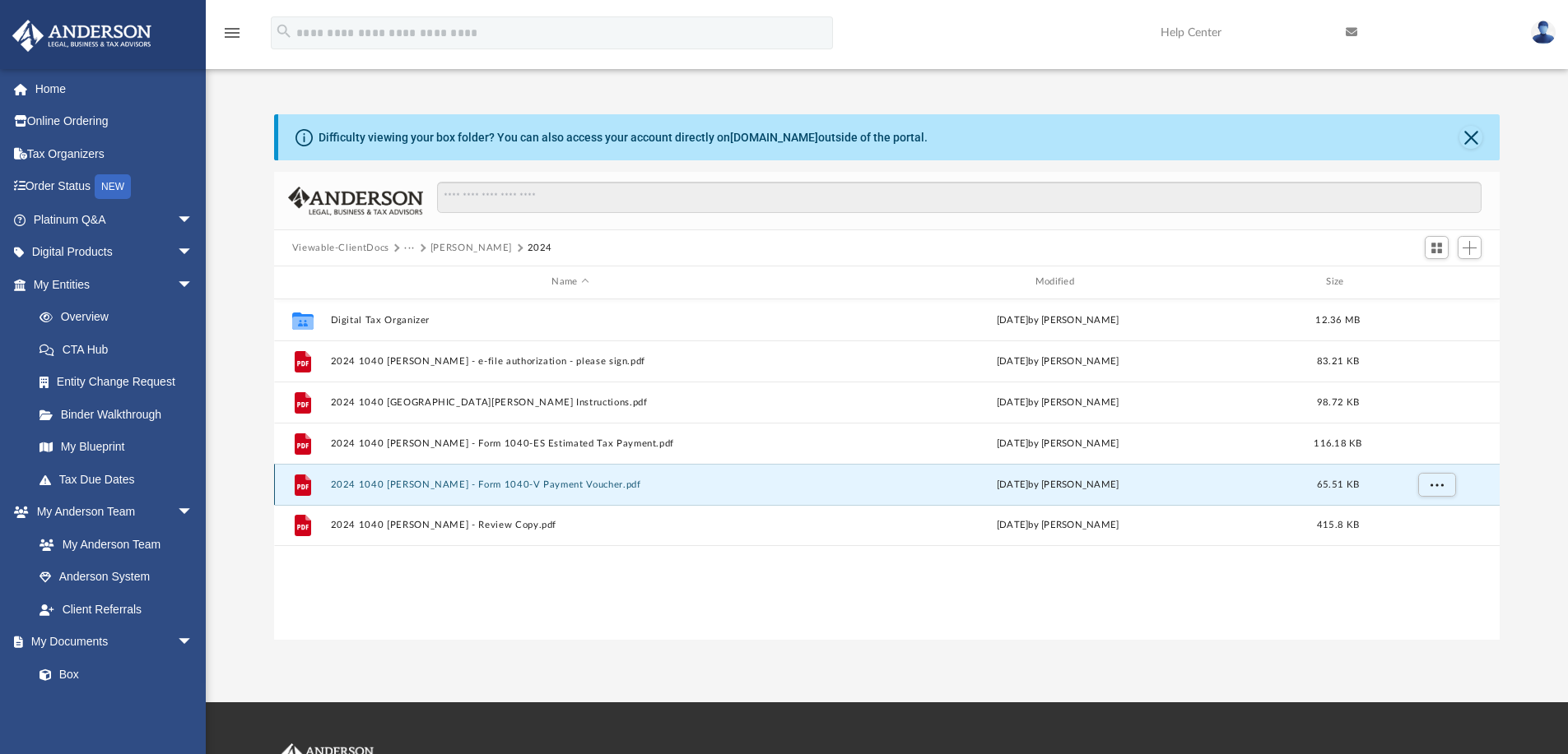
click at [520, 489] on button "2024 1040 [PERSON_NAME] - Form 1040-V Payment Voucher.pdf" at bounding box center [570, 485] width 480 height 11
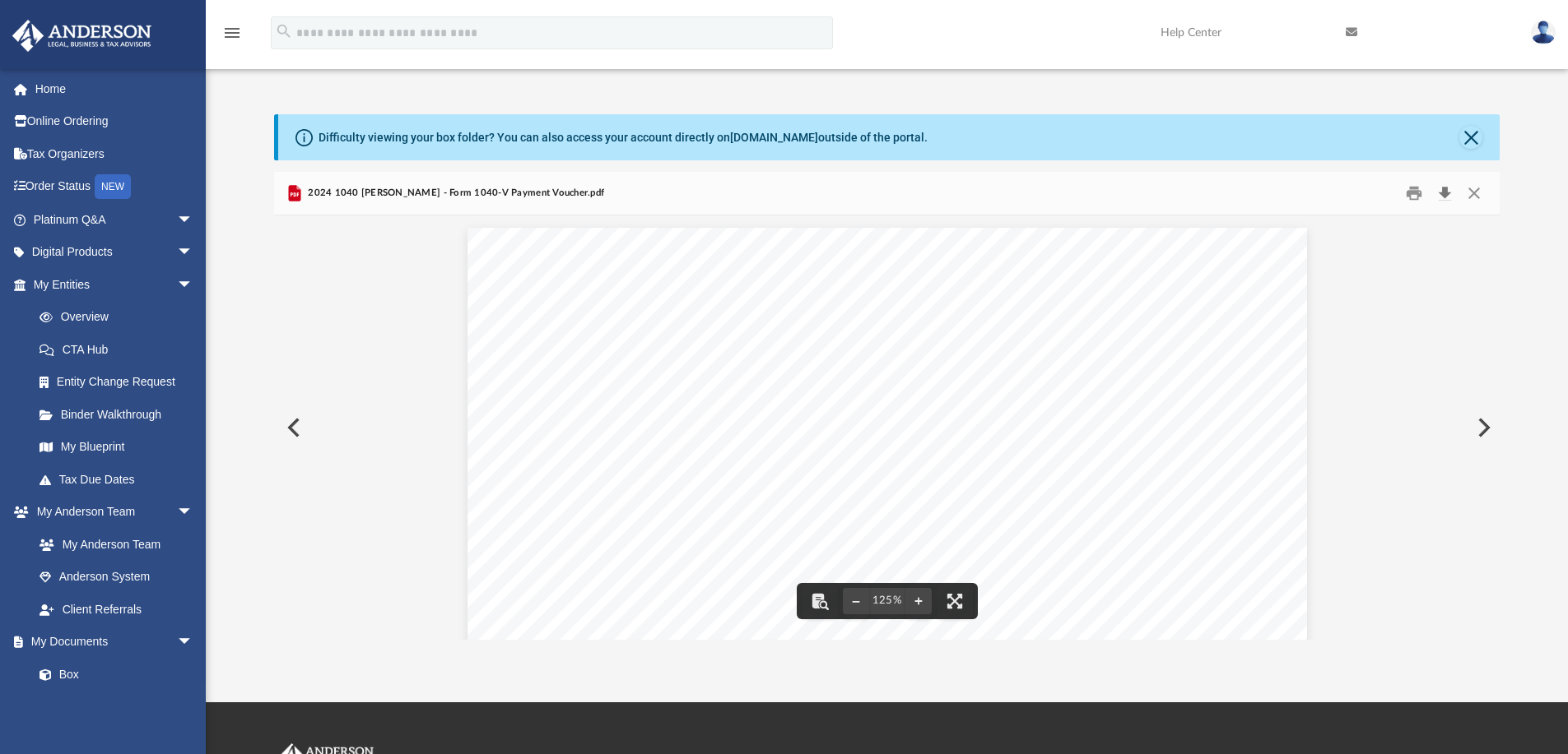
click at [1445, 195] on button "Download" at bounding box center [1444, 193] width 30 height 26
click at [1475, 197] on button "Close" at bounding box center [1474, 193] width 30 height 26
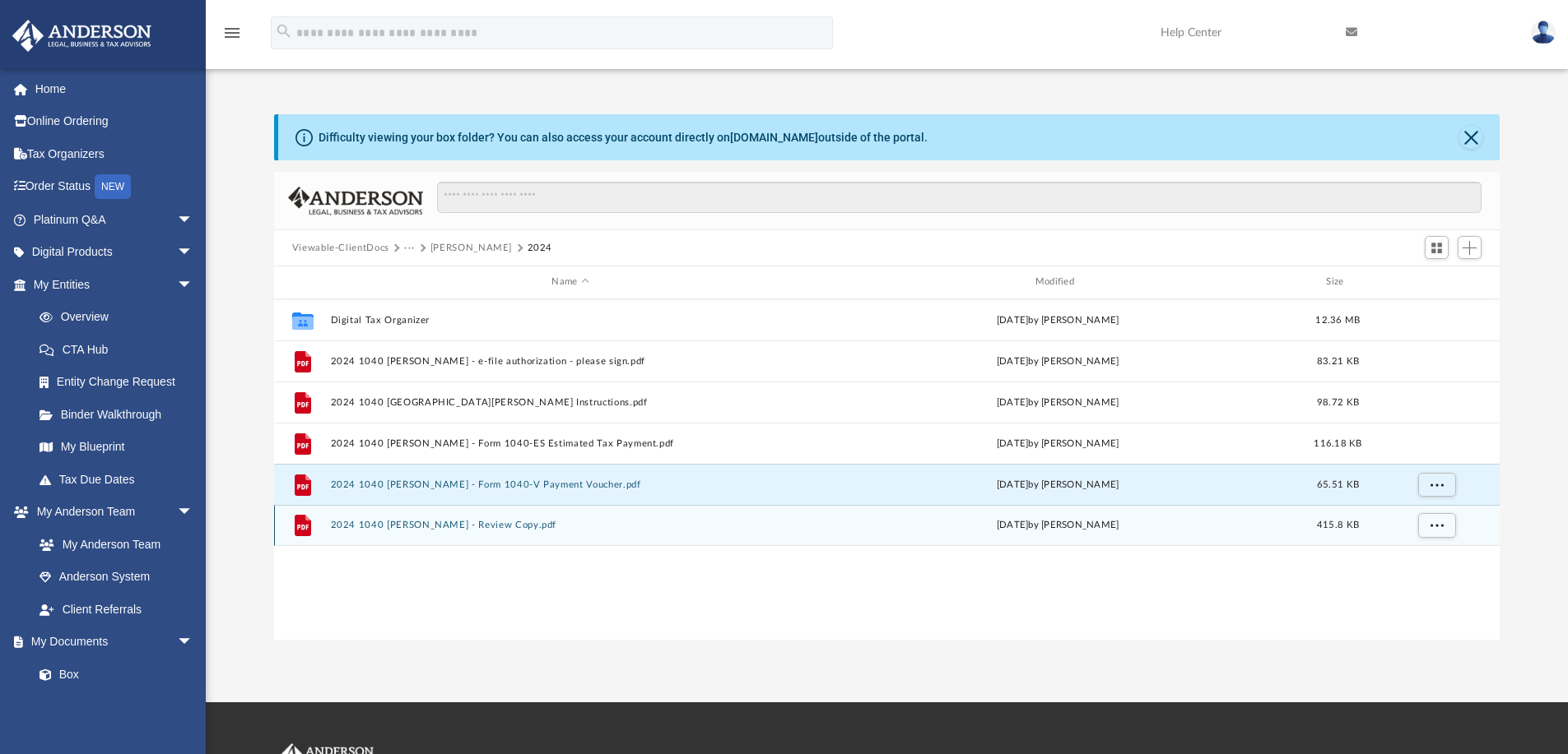
click at [519, 522] on button "2024 1040 [PERSON_NAME] - Review Copy.pdf" at bounding box center [570, 525] width 480 height 11
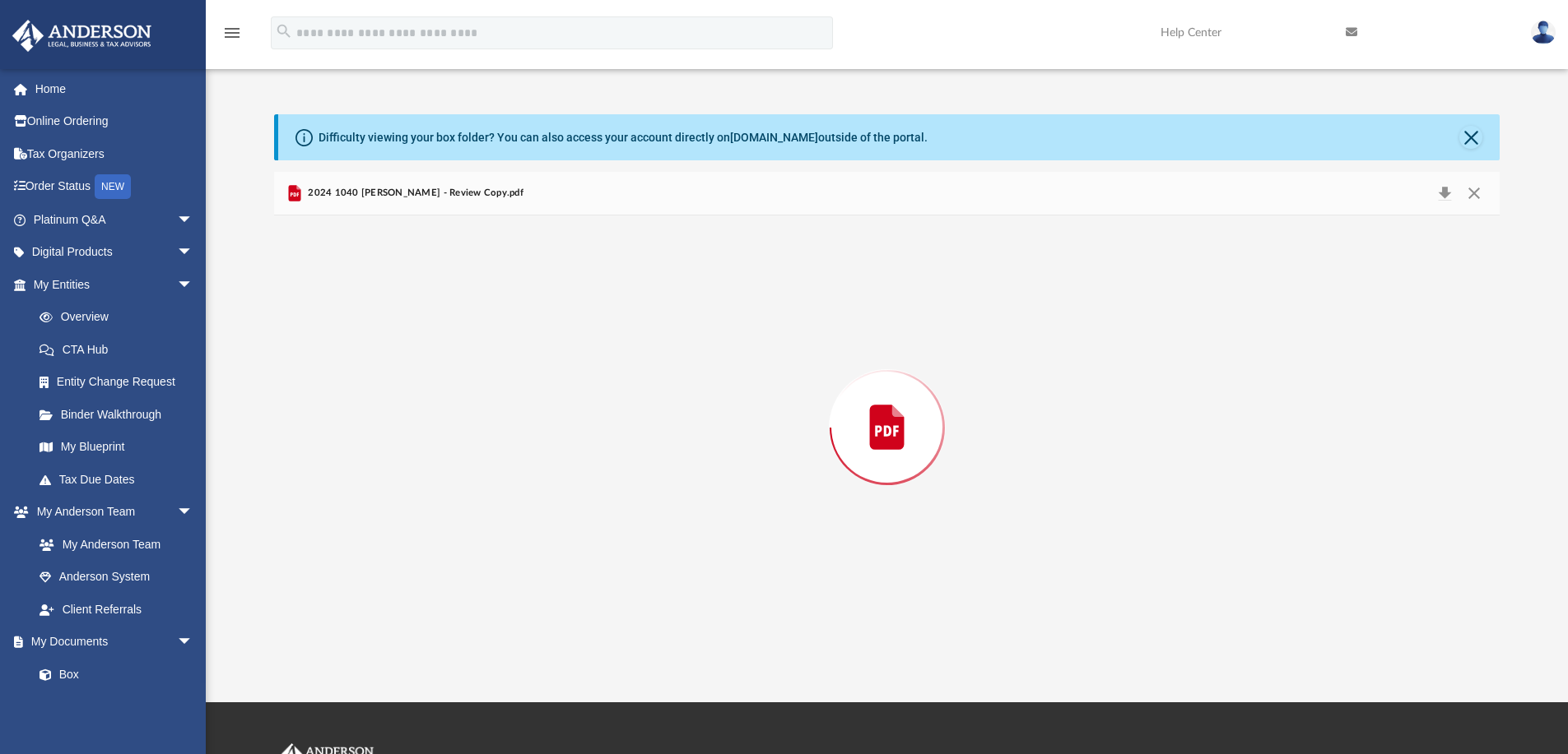
scroll to position [28619, 0]
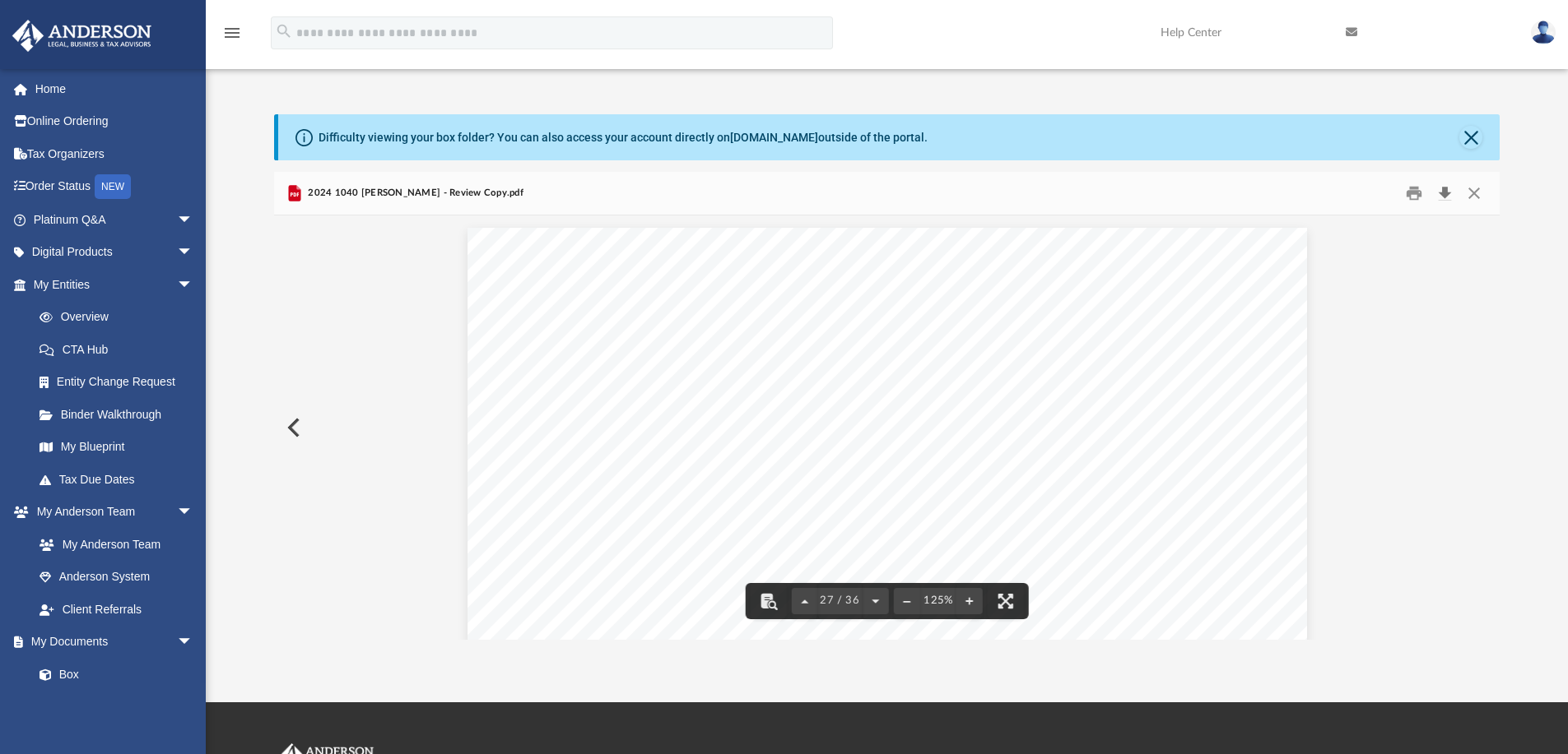
click at [1447, 199] on button "Download" at bounding box center [1444, 193] width 30 height 26
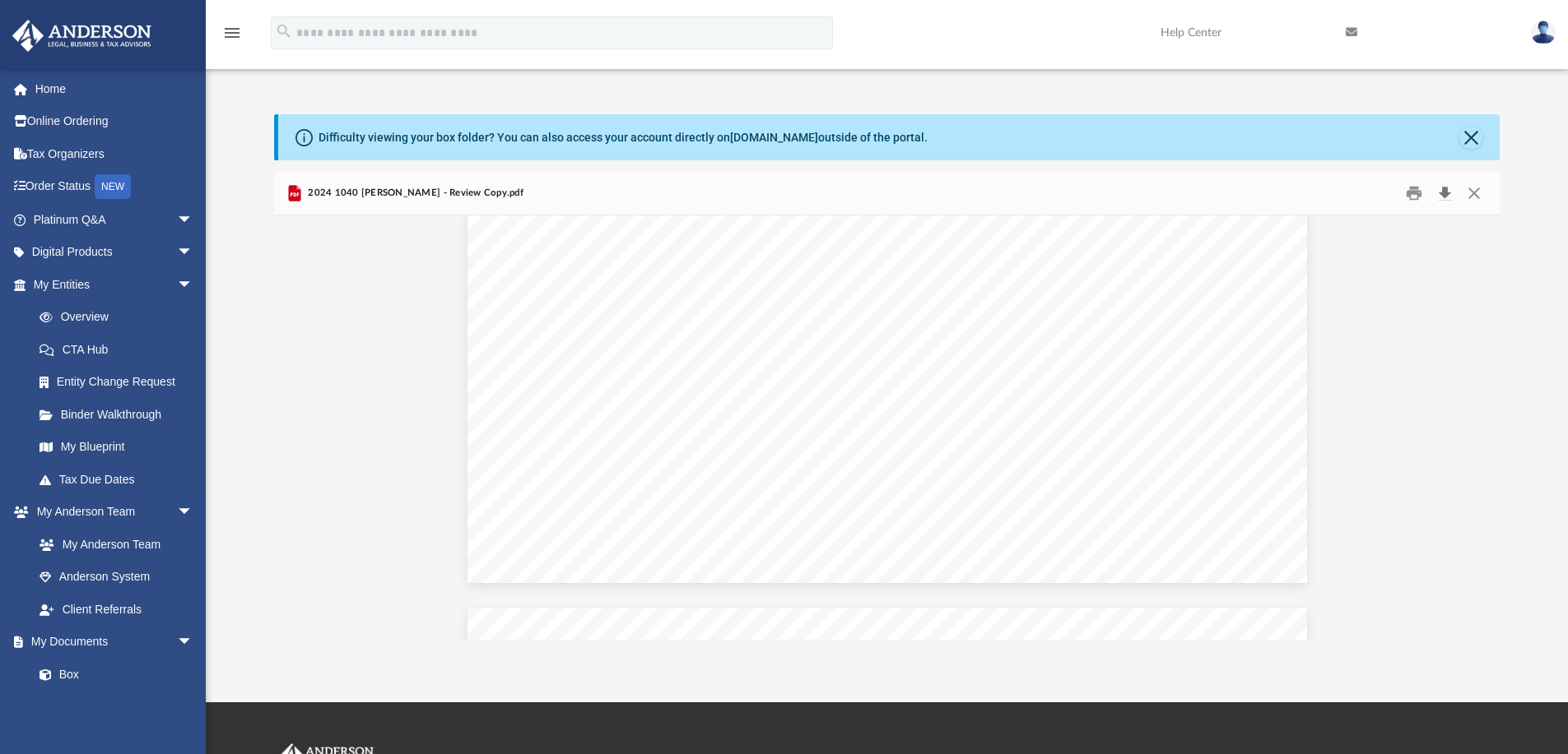
scroll to position [13898, 0]
click at [1413, 196] on button "Print" at bounding box center [1413, 193] width 33 height 26
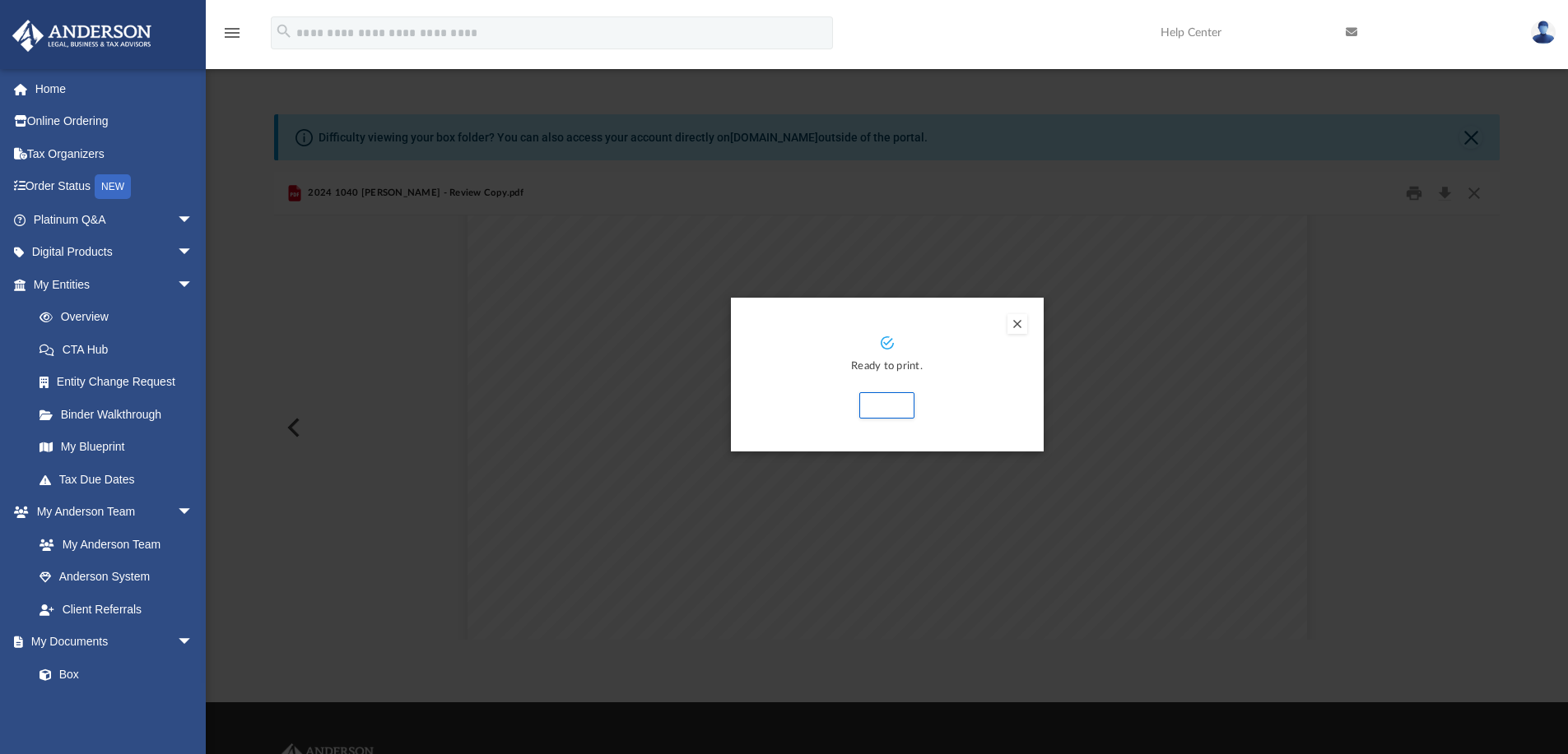
click at [917, 449] on div "Ready to print. Print" at bounding box center [887, 375] width 312 height 154
click at [885, 412] on button "Print" at bounding box center [887, 406] width 55 height 26
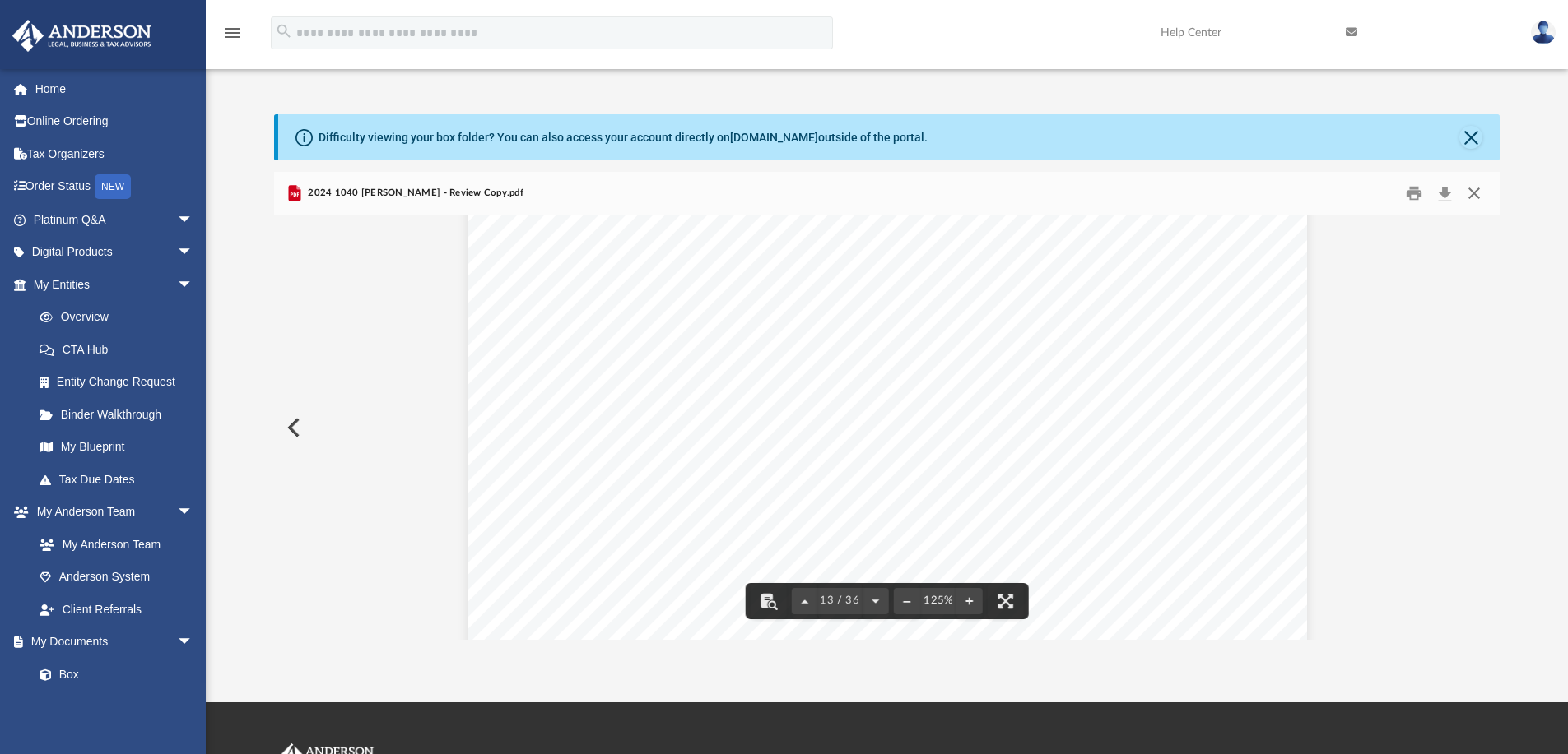
click at [1467, 189] on button "Close" at bounding box center [1474, 193] width 30 height 26
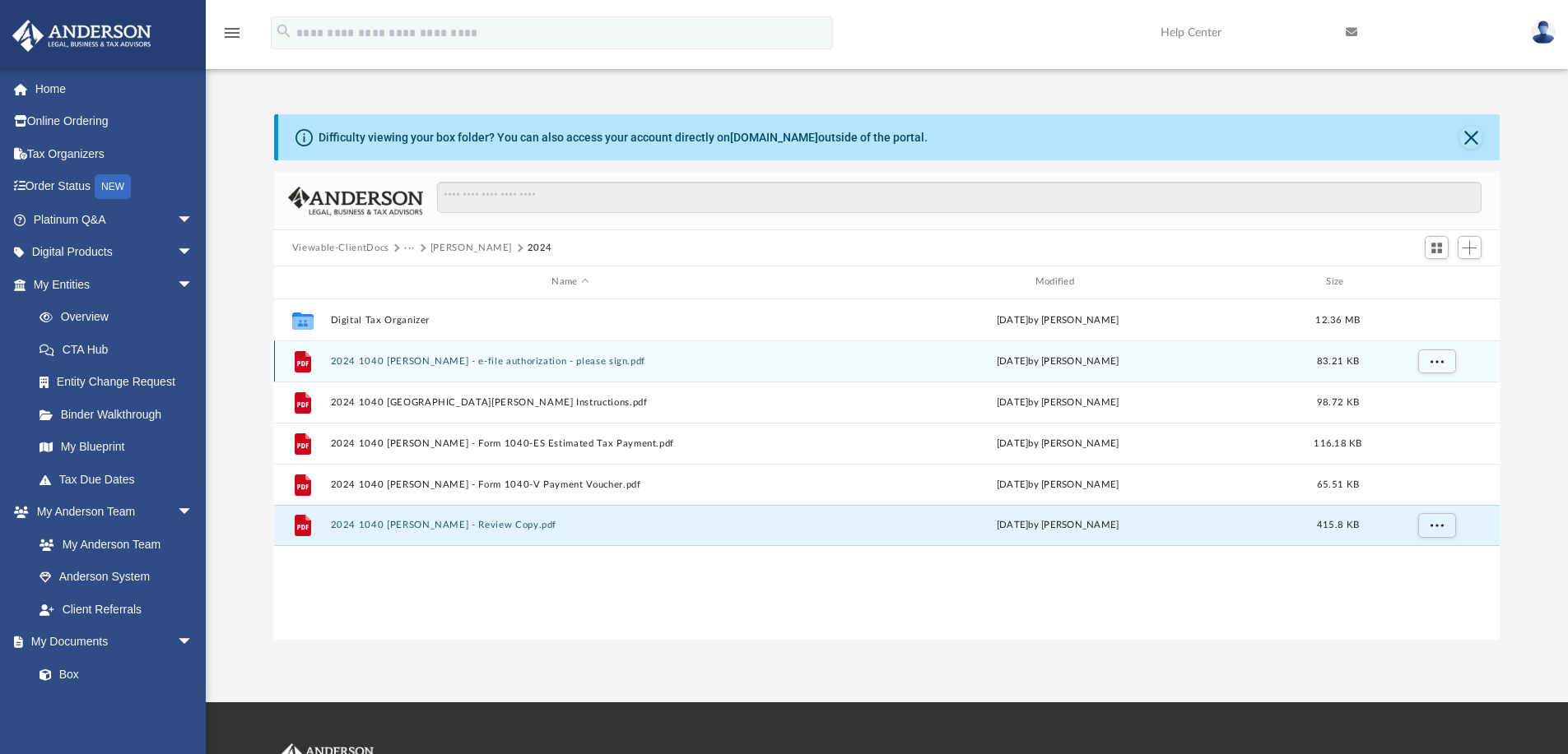
click at [386, 361] on button "2024 1040 [PERSON_NAME] - e-file authorization - please sign.pdf" at bounding box center [570, 362] width 480 height 11
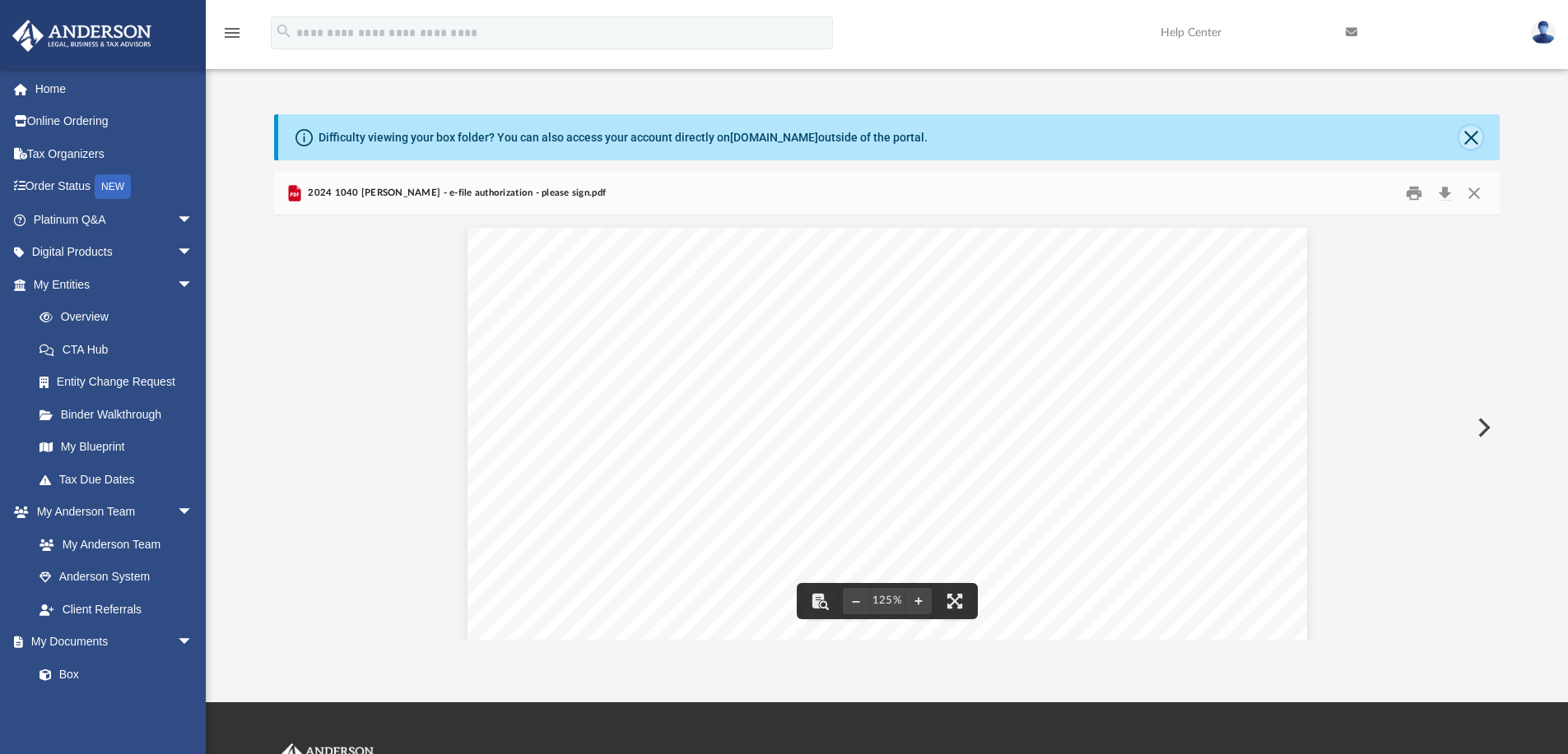
click at [1470, 135] on button "Close" at bounding box center [1470, 138] width 23 height 23
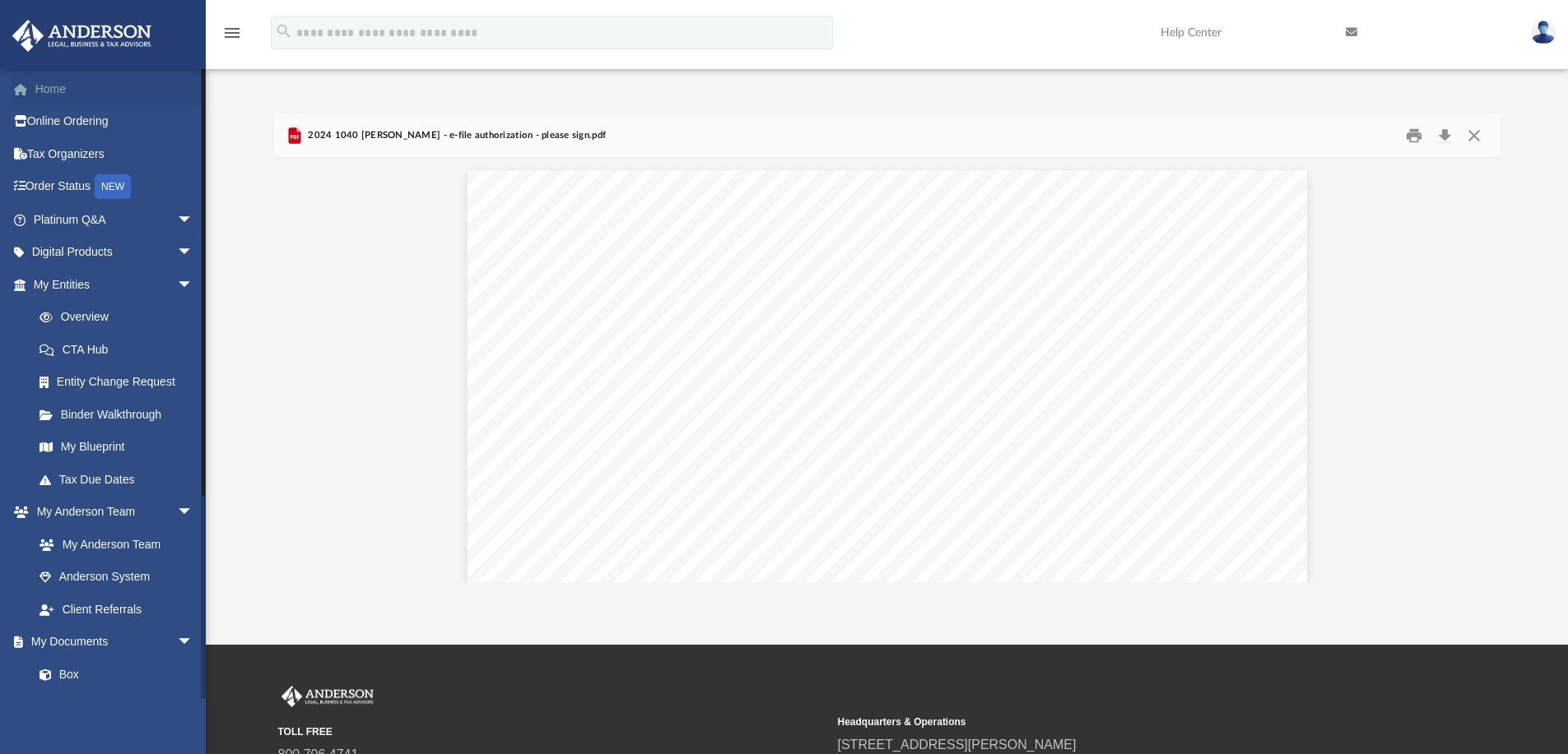
click at [65, 91] on link "Home" at bounding box center [115, 88] width 206 height 33
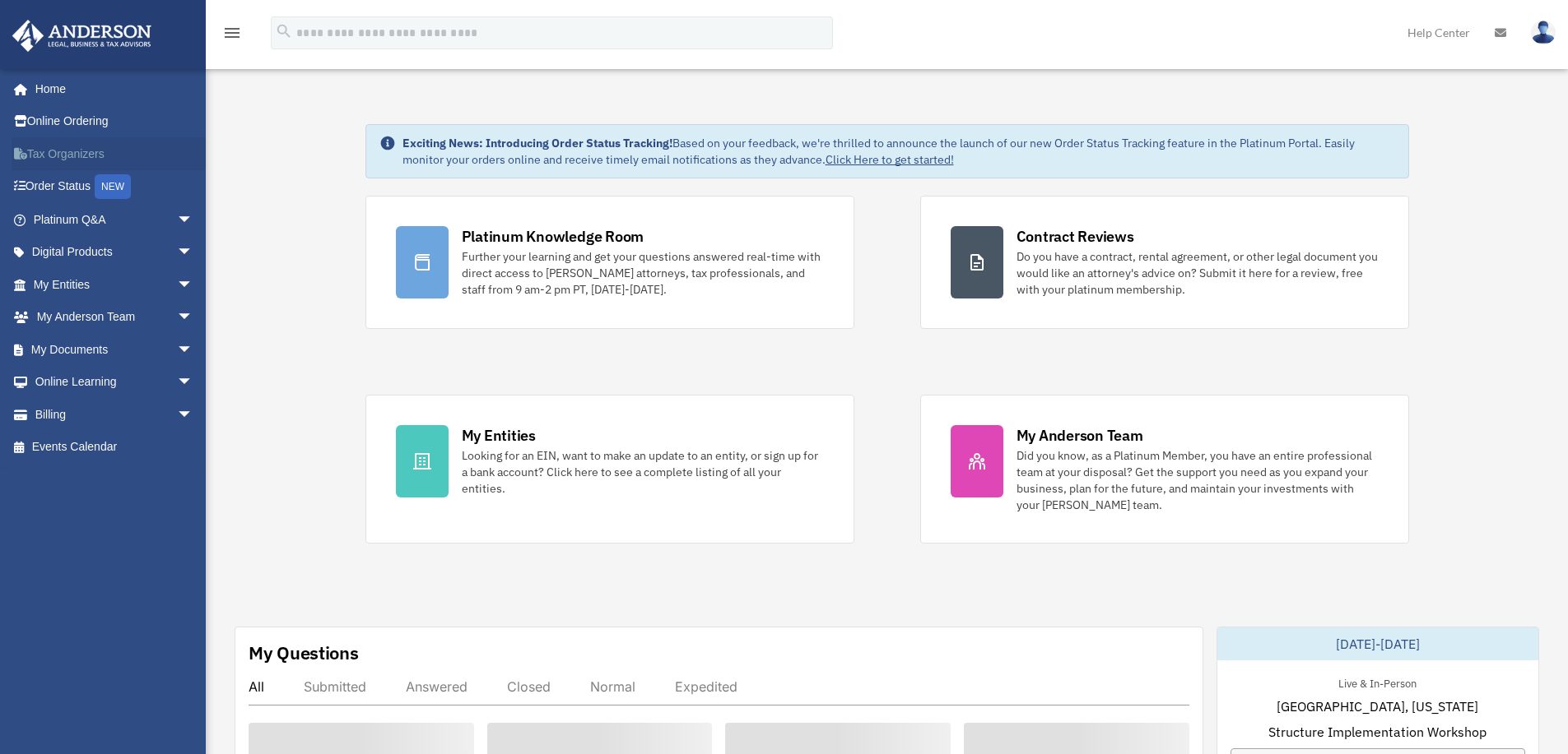
click at [64, 153] on link "Tax Organizers" at bounding box center [115, 153] width 206 height 33
